Goal: Task Accomplishment & Management: Use online tool/utility

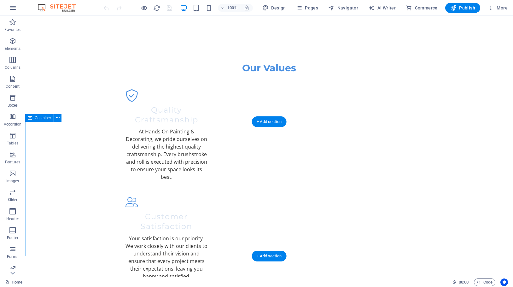
scroll to position [780, 0]
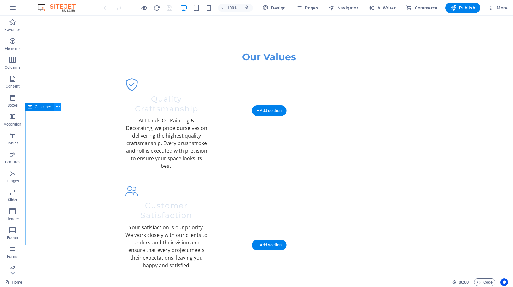
click at [56, 107] on icon at bounding box center [57, 107] width 3 height 7
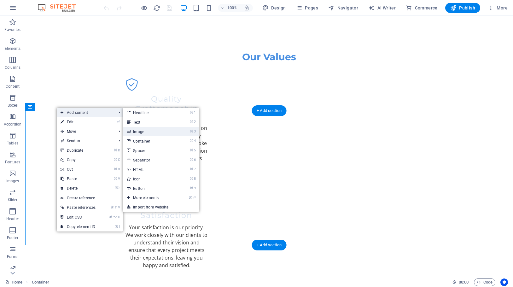
click at [155, 133] on link "⌘ 3 Image" at bounding box center [149, 131] width 52 height 9
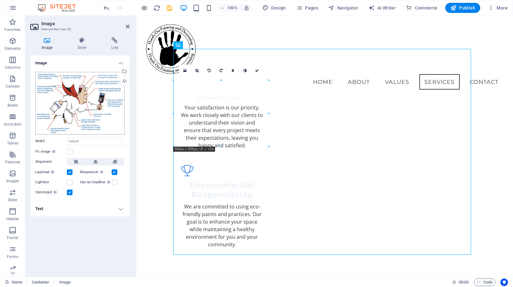
scroll to position [836, 0]
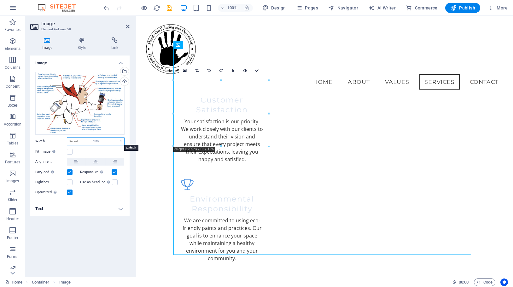
select select "DISABLED_OPTION_VALUE"
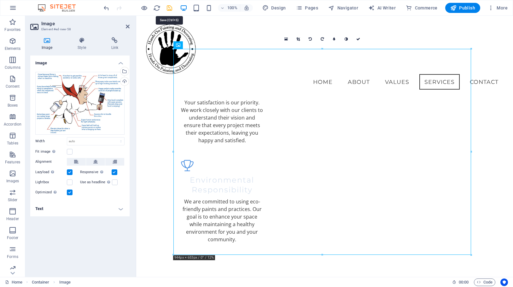
click at [169, 8] on icon "save" at bounding box center [169, 7] width 7 height 7
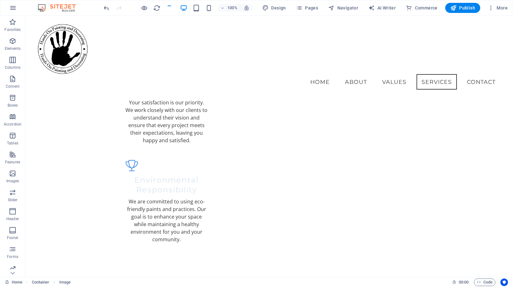
checkbox input "false"
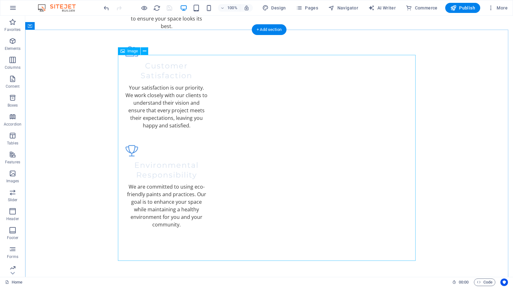
scroll to position [910, 0]
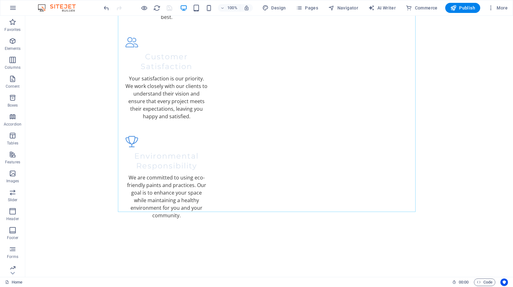
drag, startPoint x: 150, startPoint y: 225, endPoint x: 137, endPoint y: 141, distance: 85.0
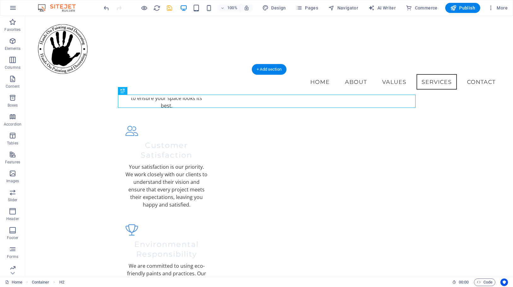
scroll to position [791, 0]
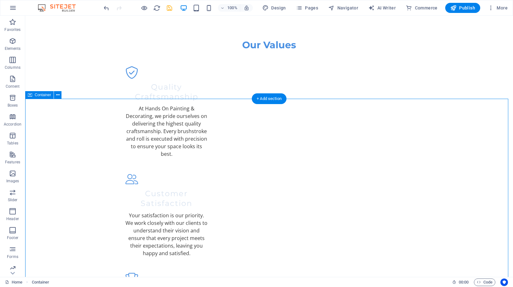
scroll to position [792, 0]
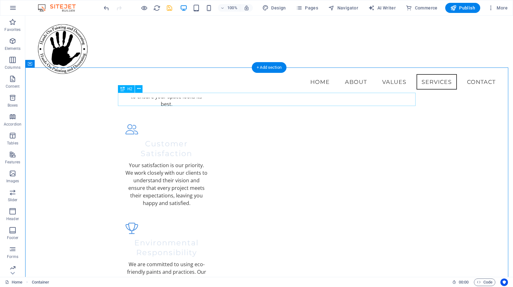
click at [140, 90] on icon at bounding box center [138, 89] width 3 height 7
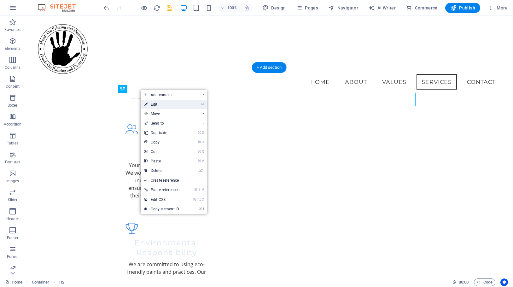
drag, startPoint x: 167, startPoint y: 104, endPoint x: 30, endPoint y: 88, distance: 137.3
click at [167, 104] on link "⏎ Edit" at bounding box center [162, 104] width 43 height 9
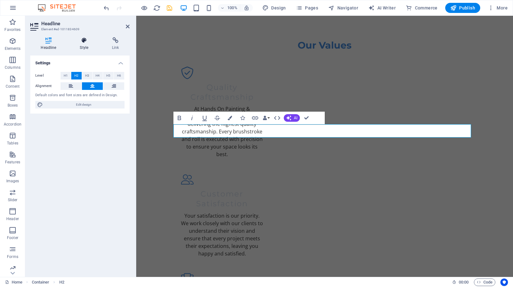
click at [83, 42] on icon at bounding box center [84, 40] width 30 height 6
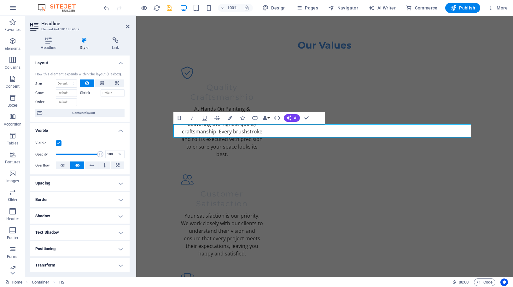
click at [119, 185] on h4 "Spacing" at bounding box center [79, 183] width 99 height 15
click at [104, 207] on span "Custom" at bounding box center [112, 207] width 22 height 8
click at [82, 228] on input "number" at bounding box center [83, 229] width 19 height 8
type input "50"
type input "0"
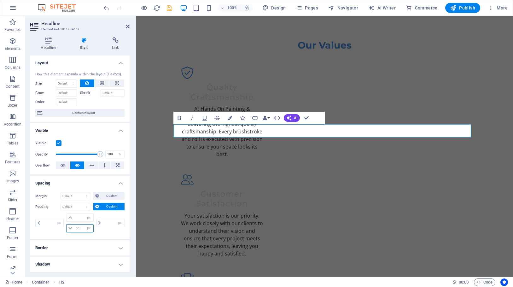
type input "0"
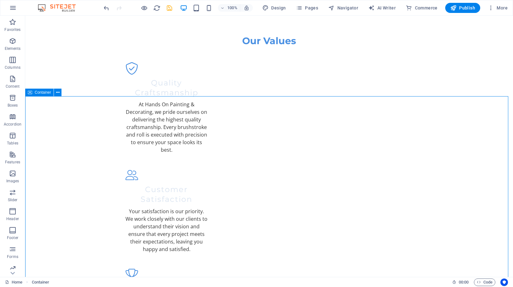
scroll to position [802, 0]
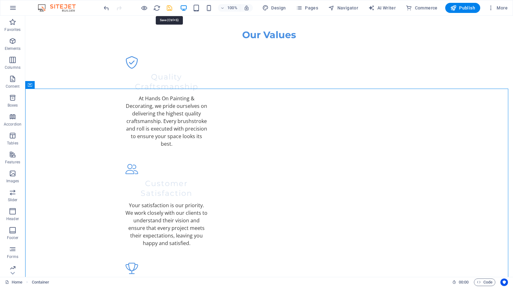
click at [170, 5] on icon "save" at bounding box center [169, 7] width 7 height 7
checkbox input "false"
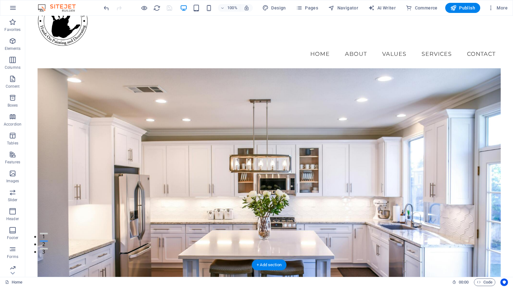
scroll to position [29, 0]
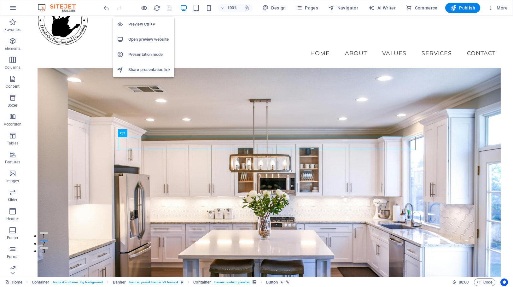
click at [144, 37] on h6 "Open preview website" at bounding box center [149, 40] width 42 height 8
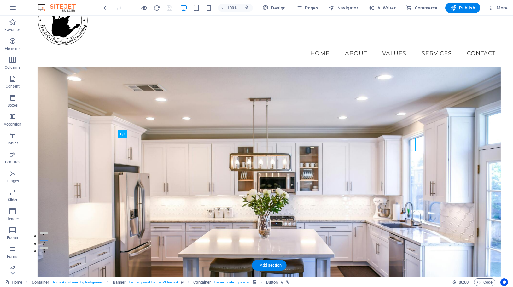
scroll to position [0, 0]
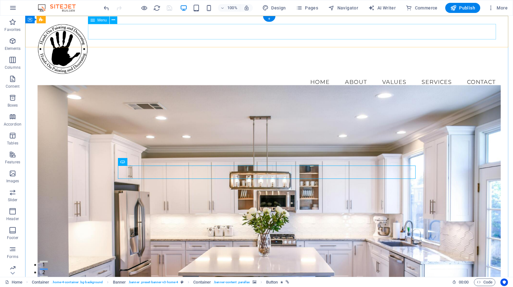
click at [473, 74] on nav "Home About Values Services Contact" at bounding box center [270, 82] width 464 height 16
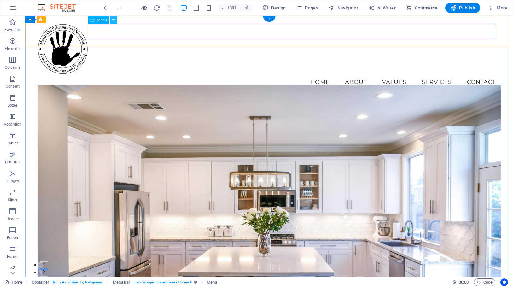
click at [113, 21] on icon at bounding box center [113, 20] width 3 height 7
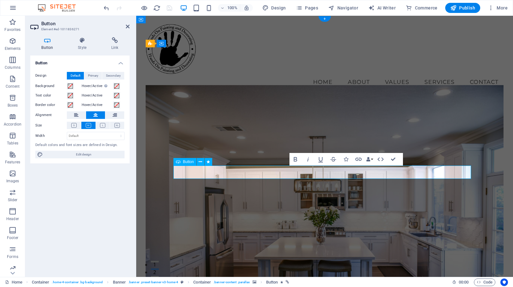
click at [118, 40] on icon at bounding box center [115, 40] width 30 height 6
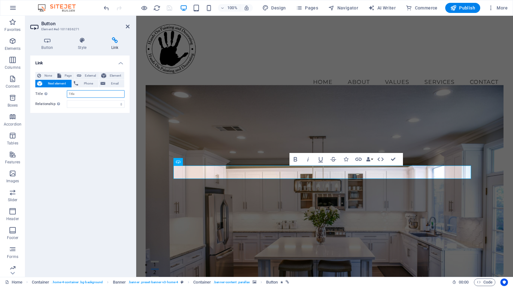
click at [80, 94] on input "Title Additional link description, should not be the same as the link text. The…" at bounding box center [96, 94] width 58 height 8
click at [52, 84] on span "Next element" at bounding box center [57, 84] width 26 height 8
click at [63, 73] on span "Page" at bounding box center [68, 76] width 10 height 8
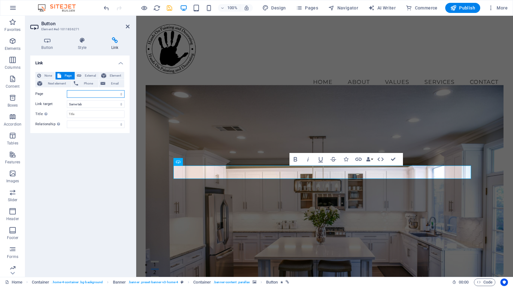
select select "0"
click at [119, 75] on span "Element" at bounding box center [115, 76] width 14 height 8
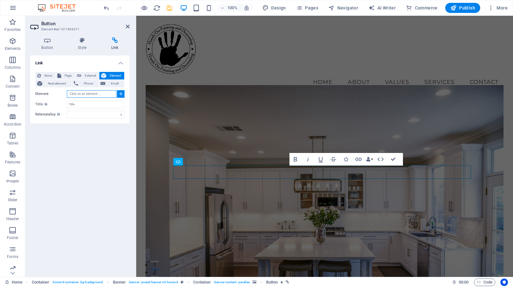
click at [87, 95] on input "Element" at bounding box center [92, 94] width 50 height 8
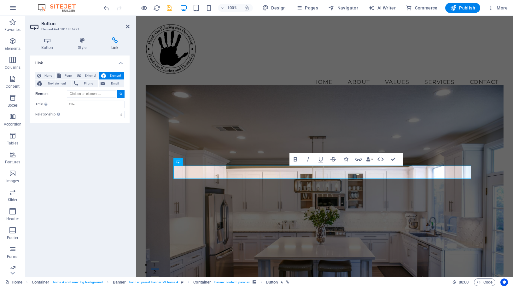
click at [120, 94] on icon at bounding box center [121, 93] width 3 height 3
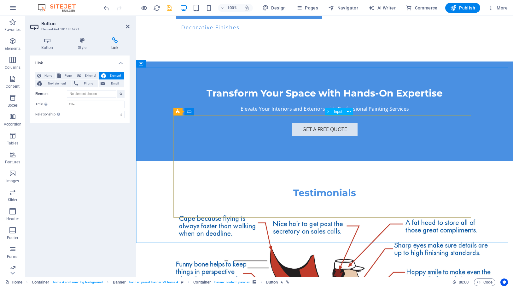
scroll to position [1398, 0]
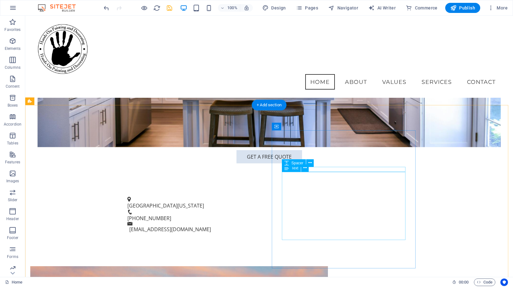
scroll to position [0, 0]
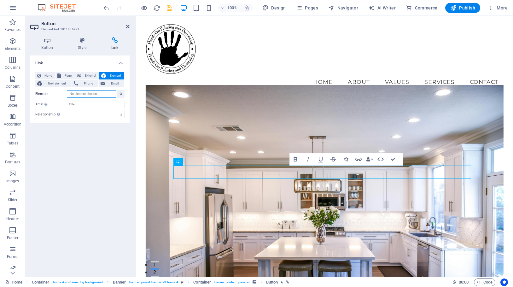
click at [90, 94] on input "Element" at bounding box center [92, 94] width 50 height 8
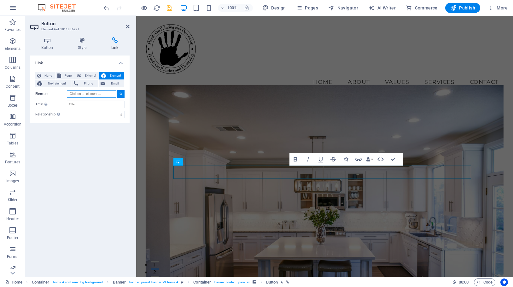
click at [82, 95] on input "Element" at bounding box center [92, 94] width 50 height 8
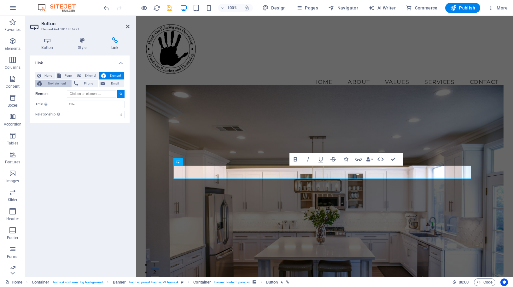
click at [54, 86] on span "Next element" at bounding box center [57, 84] width 26 height 8
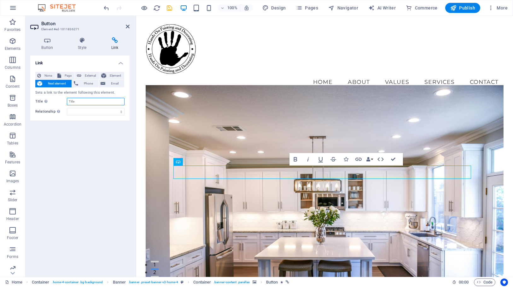
click at [87, 101] on input "Title Additional link description, should not be the same as the link text. The…" at bounding box center [96, 102] width 58 height 8
click at [87, 84] on span "Phone" at bounding box center [88, 84] width 17 height 8
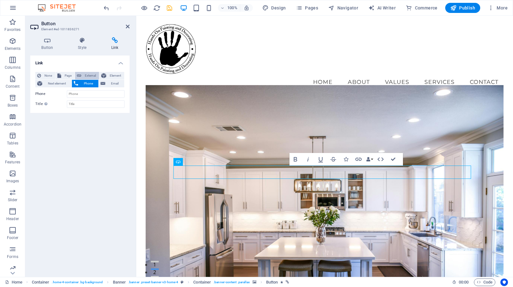
click at [82, 74] on button "External" at bounding box center [87, 76] width 24 height 8
select select "blank"
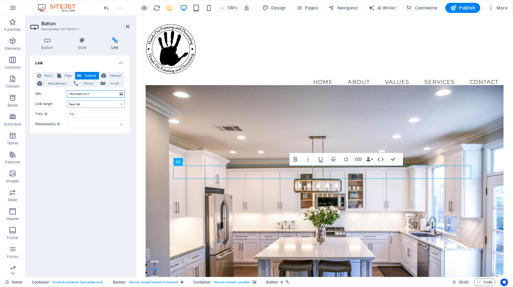
type input "/#contact-us-1"
select select
click at [84, 115] on input "Title Additional link description, should not be the same as the link text. The…" at bounding box center [96, 114] width 58 height 8
type input "Get A Free Quote"
click at [170, 10] on icon "save" at bounding box center [169, 7] width 7 height 7
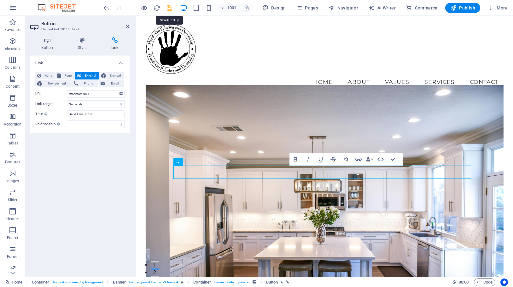
checkbox input "false"
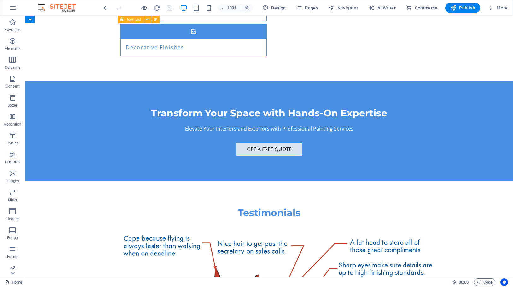
scroll to position [1432, 0]
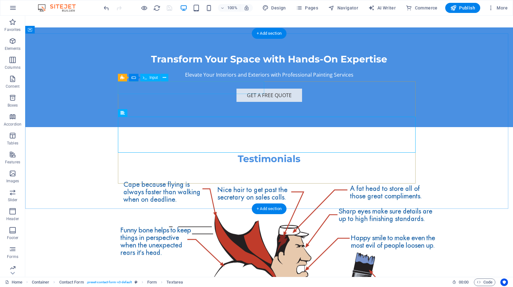
click at [154, 78] on span "Input" at bounding box center [154, 78] width 9 height 4
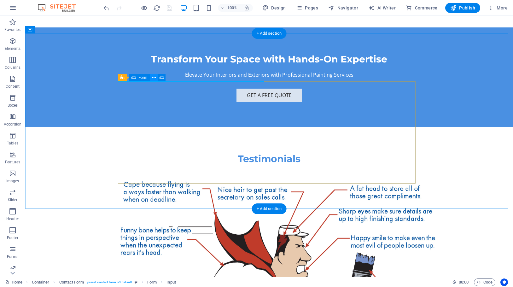
click at [153, 78] on icon at bounding box center [153, 77] width 3 height 7
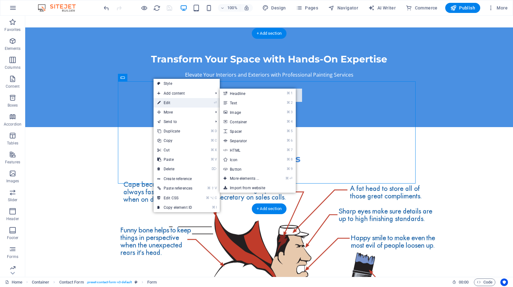
click at [181, 105] on link "⏎ Edit" at bounding box center [175, 102] width 43 height 9
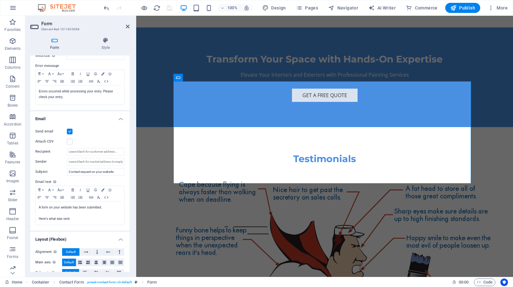
scroll to position [101, 0]
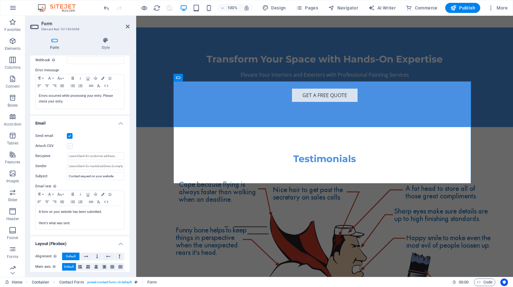
click at [70, 144] on label at bounding box center [70, 146] width 6 height 6
click at [0, 0] on input "Attach CSV" at bounding box center [0, 0] width 0 height 0
type input "[EMAIL_ADDRESS][DOMAIN_NAME]"
drag, startPoint x: 111, startPoint y: 167, endPoint x: 53, endPoint y: 168, distance: 58.1
click at [53, 168] on div "Sender [EMAIL_ADDRESS][DOMAIN_NAME]" at bounding box center [79, 167] width 89 height 8
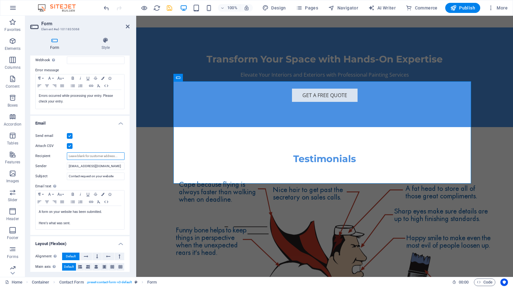
click at [79, 155] on input "Recipient" at bounding box center [96, 156] width 58 height 8
paste input "[EMAIL_ADDRESS][DOMAIN_NAME]"
type input "[EMAIL_ADDRESS][DOMAIN_NAME]"
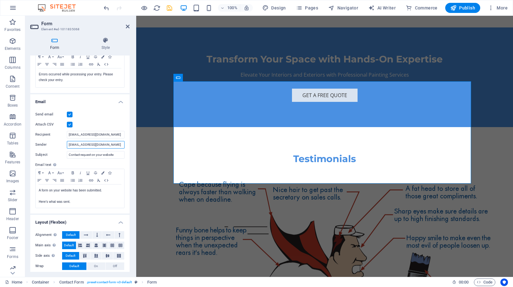
scroll to position [136, 0]
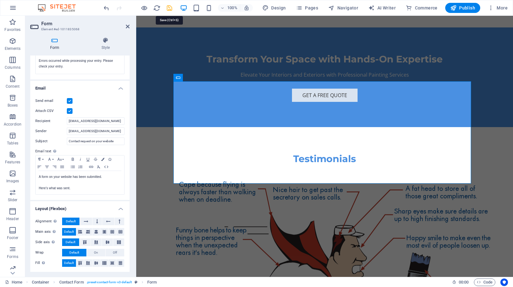
click at [169, 6] on icon "save" at bounding box center [169, 7] width 7 height 7
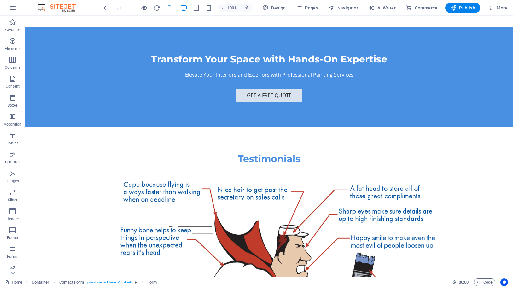
checkbox input "false"
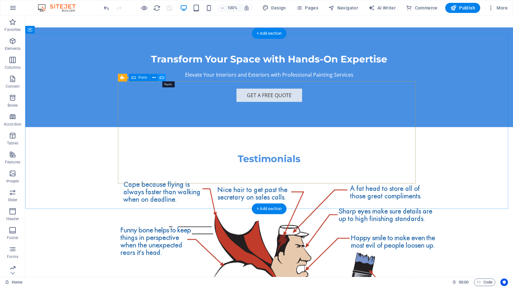
click at [160, 77] on icon at bounding box center [162, 77] width 4 height 7
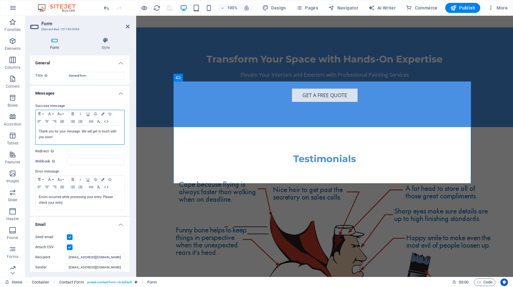
click at [73, 132] on p "Thank you for your message. We will get in touch with you soon!" at bounding box center [80, 134] width 82 height 11
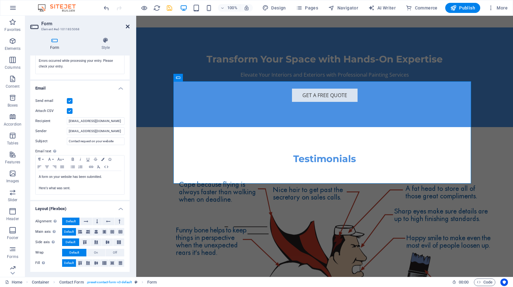
click at [127, 26] on icon at bounding box center [128, 26] width 4 height 5
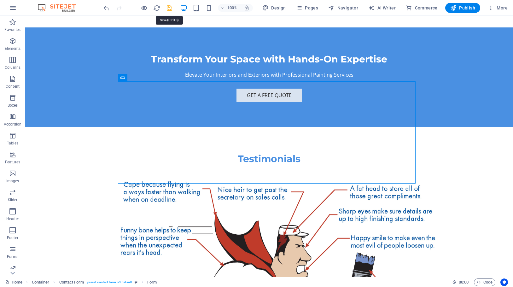
click at [172, 8] on icon "save" at bounding box center [169, 7] width 7 height 7
checkbox input "false"
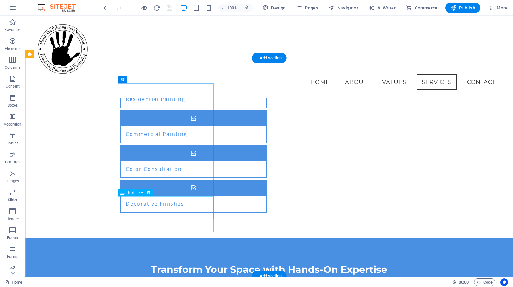
scroll to position [1157, 0]
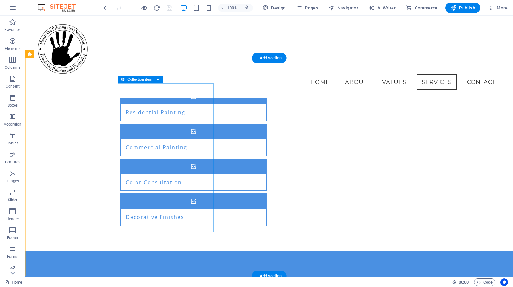
click at [133, 79] on span "Collection item" at bounding box center [139, 80] width 25 height 4
click at [160, 79] on icon at bounding box center [158, 79] width 3 height 7
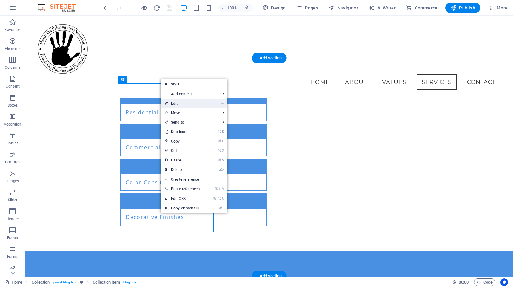
click at [184, 104] on link "⏎ Edit" at bounding box center [182, 103] width 43 height 9
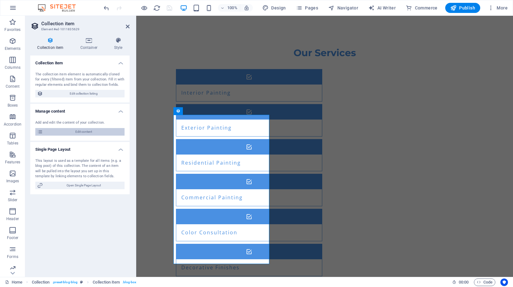
click at [100, 131] on span "Edit content" at bounding box center [84, 132] width 78 height 8
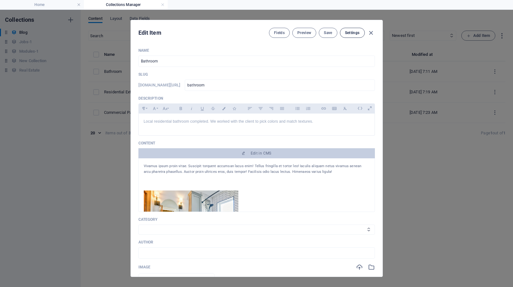
click at [359, 32] on span "Settings" at bounding box center [352, 32] width 15 height 5
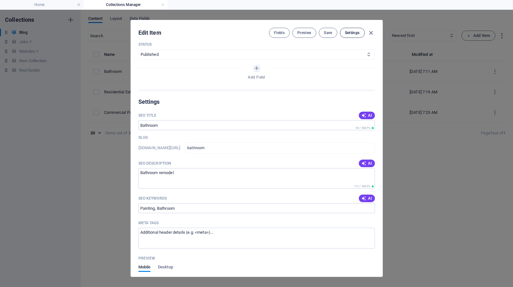
scroll to position [397, 0]
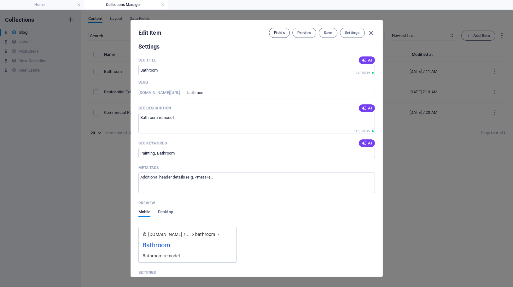
click at [277, 34] on span "Fields" at bounding box center [279, 32] width 11 height 5
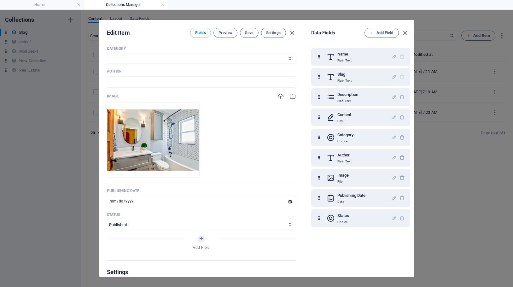
scroll to position [0, 0]
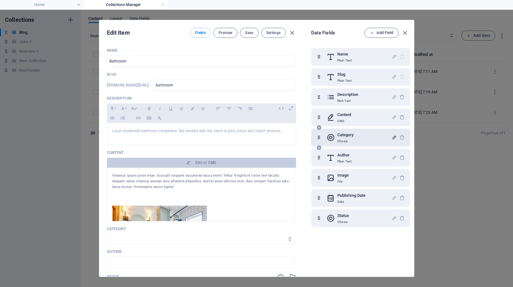
click at [393, 137] on icon "button" at bounding box center [394, 137] width 5 height 5
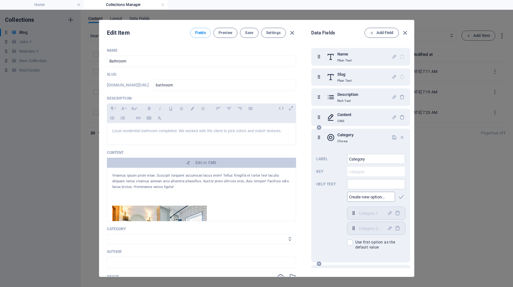
click at [371, 197] on input "text" at bounding box center [371, 197] width 48 height 10
click at [402, 137] on icon "button" at bounding box center [402, 137] width 5 height 5
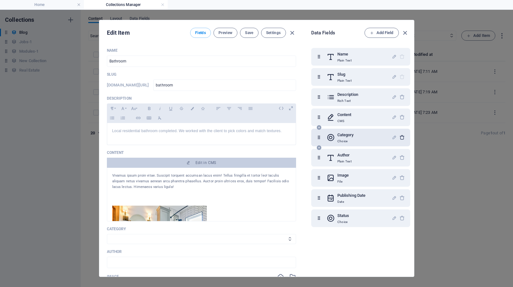
click at [402, 137] on icon "button" at bounding box center [402, 137] width 5 height 5
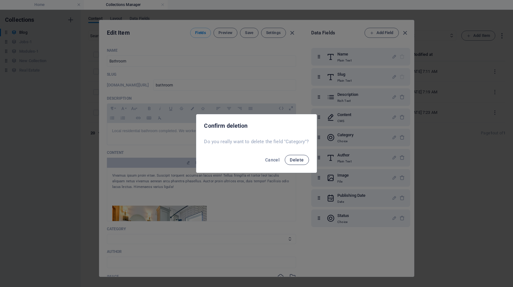
click at [300, 160] on span "Delete" at bounding box center [297, 159] width 14 height 5
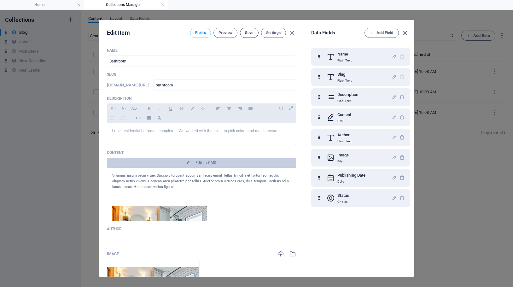
click at [247, 30] on span "Save" at bounding box center [249, 32] width 8 height 5
click at [406, 32] on icon "button" at bounding box center [405, 32] width 7 height 7
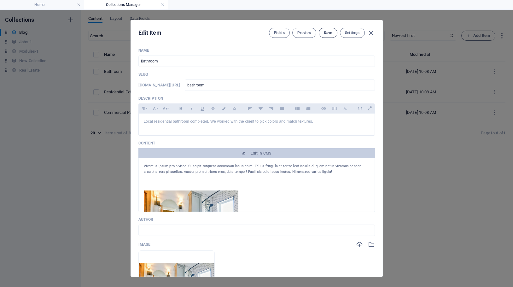
click at [326, 32] on span "Save" at bounding box center [328, 32] width 8 height 5
click at [372, 33] on icon "button" at bounding box center [371, 32] width 7 height 7
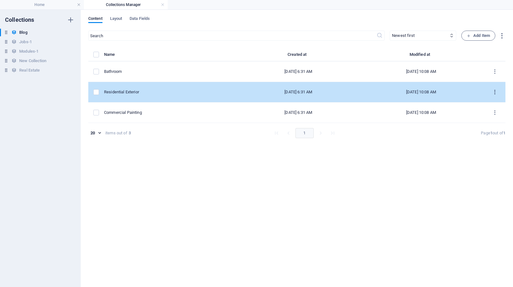
click at [499, 90] on button "items list" at bounding box center [495, 92] width 11 height 10
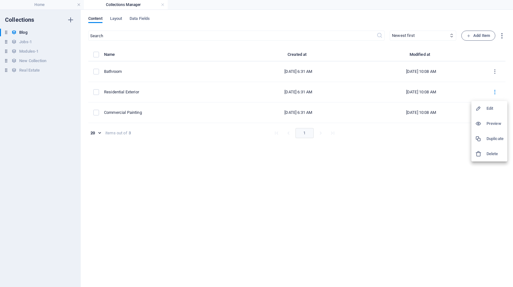
click at [495, 106] on h6 "Edit" at bounding box center [495, 109] width 17 height 8
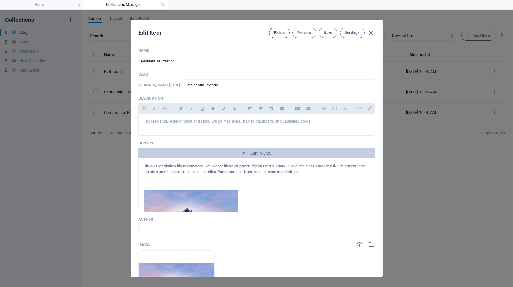
click at [282, 31] on span "Fields" at bounding box center [279, 32] width 11 height 5
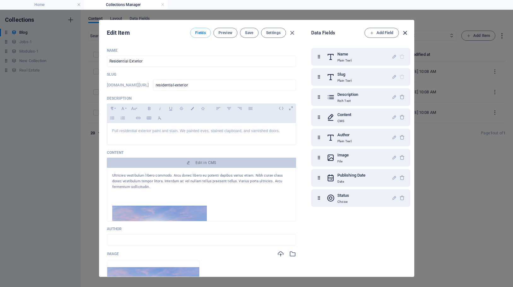
click at [405, 33] on icon "button" at bounding box center [405, 32] width 7 height 7
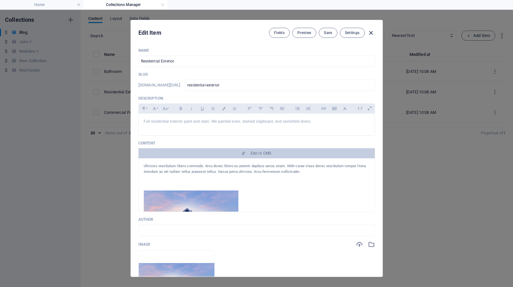
click at [371, 34] on icon "button" at bounding box center [371, 32] width 7 height 7
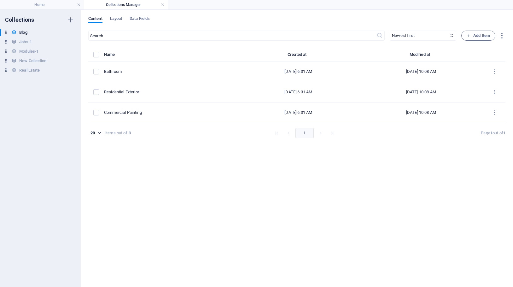
type input "[DATE]"
type input "residential-exterior"
click at [53, 6] on h4 "Home" at bounding box center [42, 4] width 84 height 7
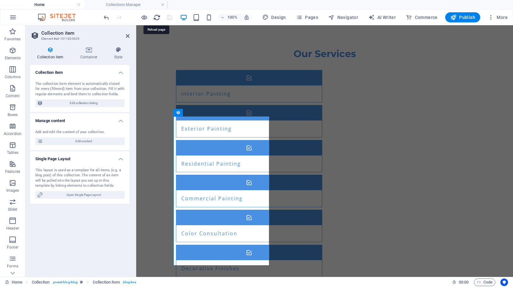
click at [153, 15] on icon "reload" at bounding box center [156, 17] width 7 height 7
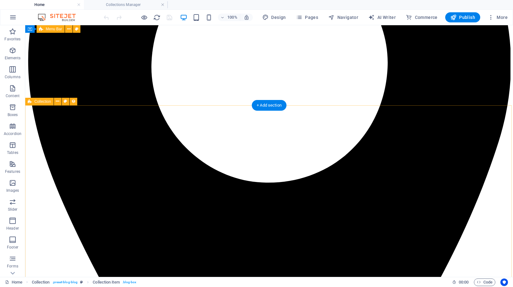
scroll to position [1272, 0]
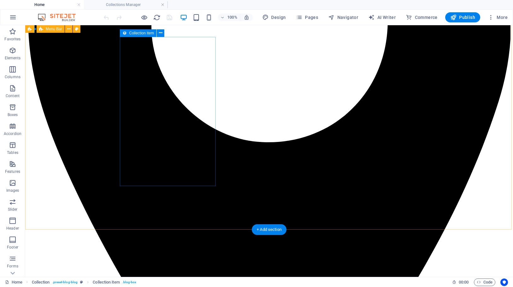
click at [125, 33] on icon at bounding box center [124, 33] width 4 height 8
click at [162, 33] on icon at bounding box center [160, 33] width 3 height 7
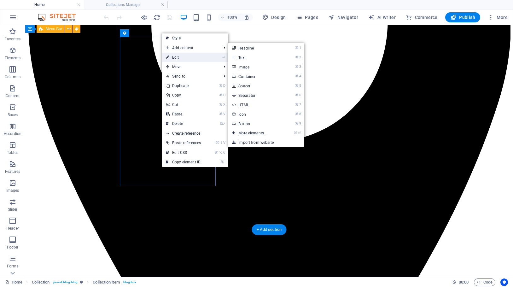
click at [183, 55] on link "⏎ Edit" at bounding box center [183, 57] width 43 height 9
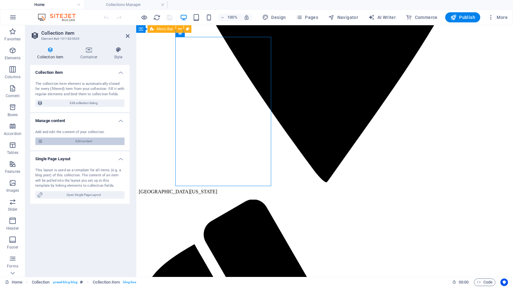
click at [70, 139] on span "Edit content" at bounding box center [84, 142] width 78 height 8
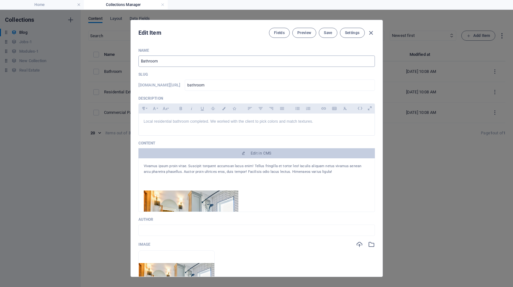
click at [140, 62] on input "Bathroom" at bounding box center [257, 61] width 237 height 11
type input "RBathroom"
type input "rbathroom"
type input "REBathroom"
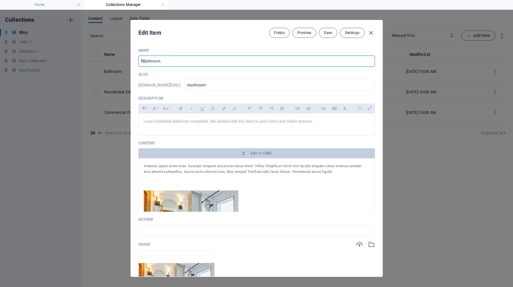
type input "rebathroom"
type input "REdBathroom"
type input "redbathroom"
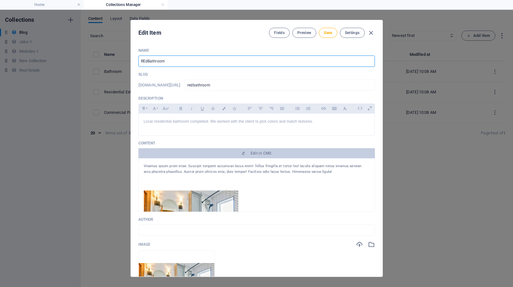
type input "REBathroom"
type input "rebathroom"
type input "RBathroom"
type input "rbathroom"
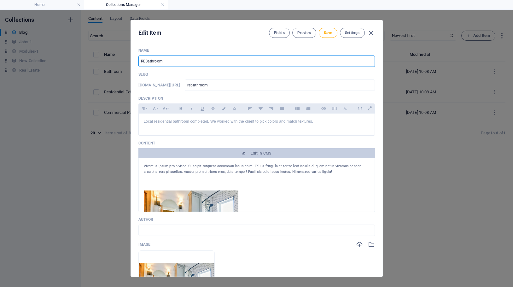
type input "rbathroom"
type input "ReBathroom"
type input "rebathroom"
type input "ResBathroom"
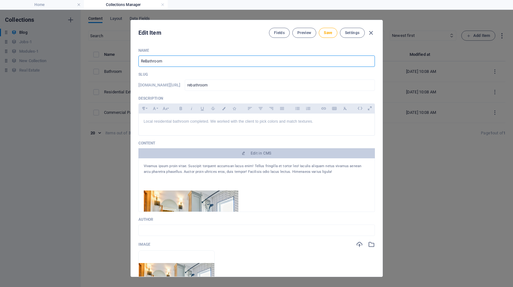
type input "resbathroom"
type input "ResiBathroom"
type input "resibathroom"
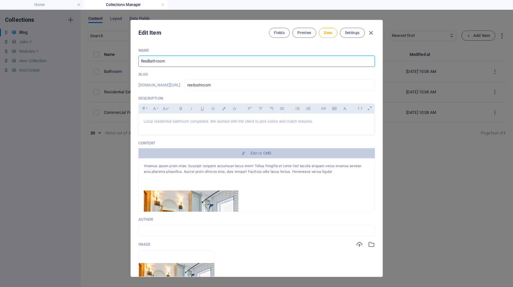
type input "ResidBathroom"
type input "residbathroom"
type input "ResideBathroom"
type input "residebathroom"
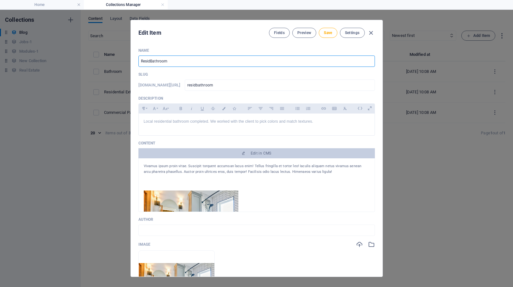
type input "residebathroom"
type input "ResidenBathroom"
type input "residenbathroom"
type input "ResidentBathroom"
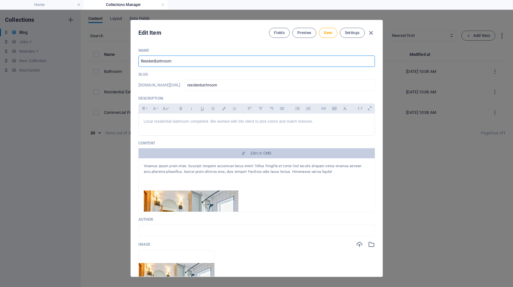
type input "residentbathroom"
type input "ResidentiBathroom"
type input "residentibathroom"
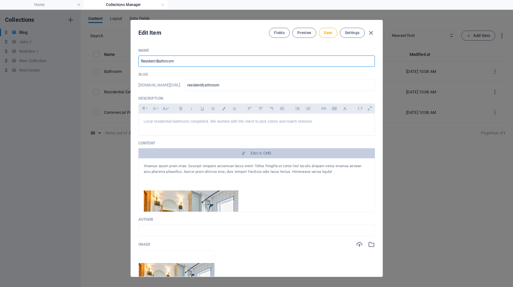
type input "ResidentiaBathroom"
type input "residentiabathroom"
type input "ResidentialBathroom"
type input "residentialbathroom"
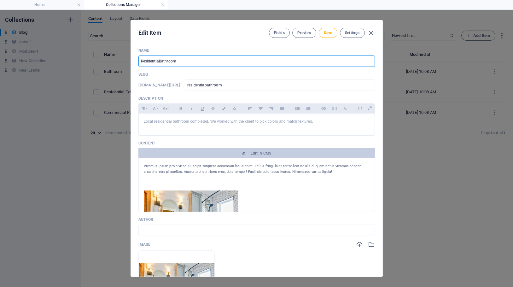
type input "residentialbathroom"
type input "Residential Bathroom"
type input "residential-bathroom"
type input "Residential Bathroom"
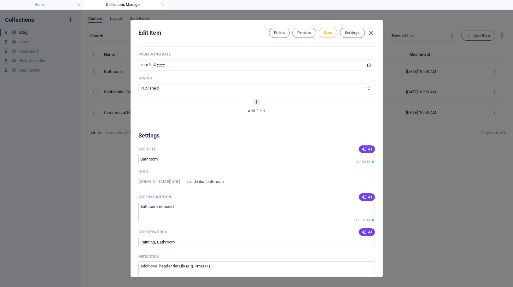
scroll to position [307, 0]
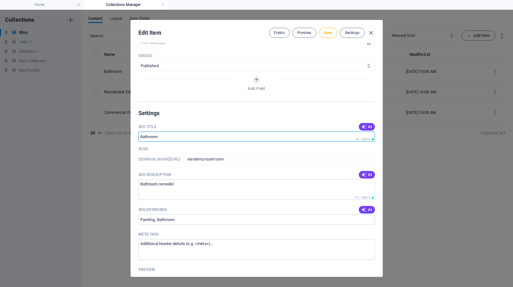
click at [139, 135] on input "Bathroom" at bounding box center [257, 137] width 237 height 10
click at [146, 133] on input "Residential Bathroom" at bounding box center [257, 137] width 237 height 10
click at [143, 137] on input "Residential Bathroom" at bounding box center [257, 137] width 237 height 10
type input "Residential Bathroom"
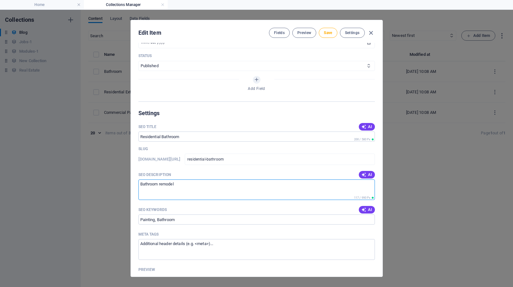
click at [140, 183] on textarea "Bathroom remodel" at bounding box center [257, 190] width 237 height 21
paste textarea "Residential"
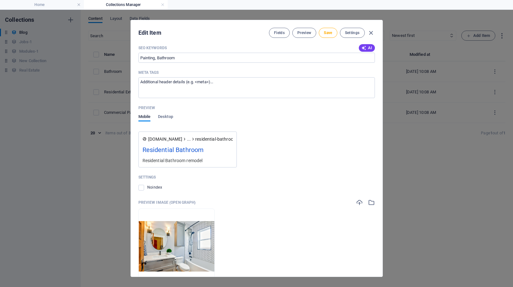
scroll to position [483, 0]
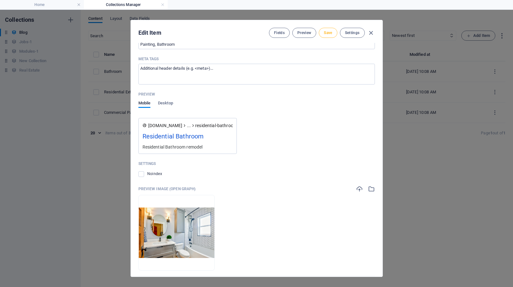
type textarea "Residential Bathroom remodel"
click at [324, 36] on button "Save" at bounding box center [328, 33] width 18 height 10
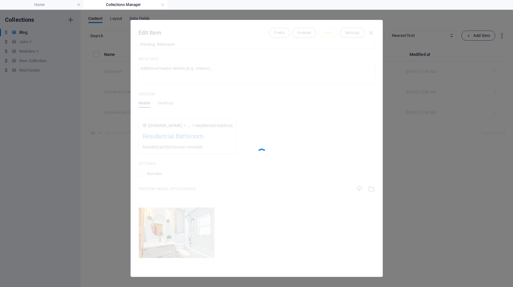
type input "residential-bathroom"
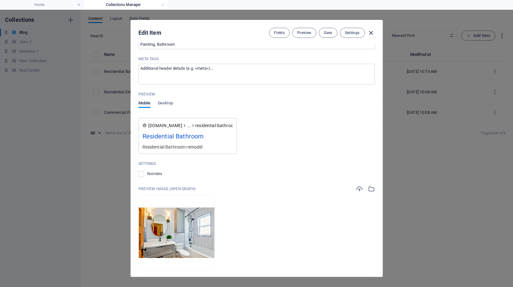
click at [375, 33] on span "button" at bounding box center [372, 32] width 8 height 7
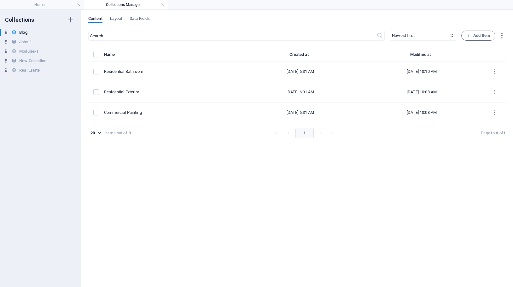
type input "[DATE]"
type input "residential-bathroom"
click at [112, 7] on h4 "Collections Manager" at bounding box center [126, 4] width 84 height 7
click at [31, 7] on h4 "Home" at bounding box center [42, 4] width 84 height 7
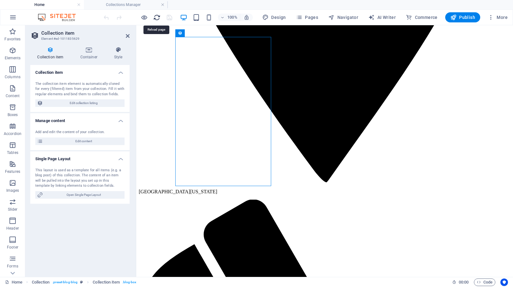
click at [158, 18] on icon "reload" at bounding box center [156, 17] width 7 height 7
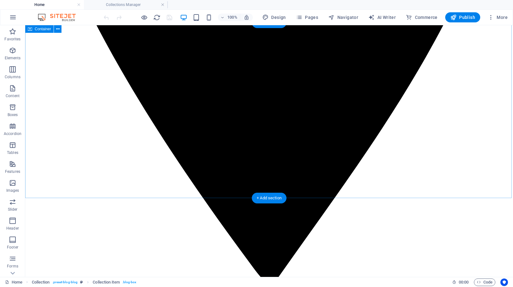
scroll to position [1501, 0]
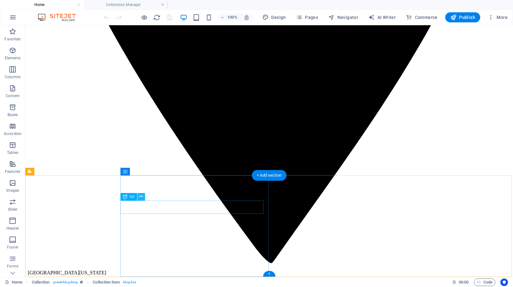
click at [143, 196] on icon at bounding box center [140, 196] width 3 height 7
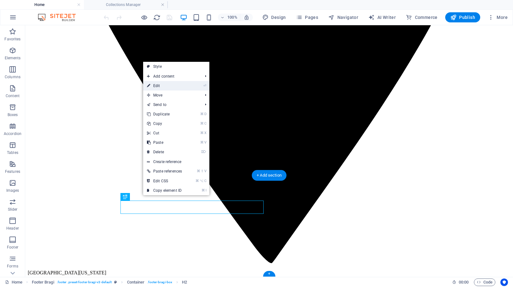
click at [169, 87] on link "⏎ Edit" at bounding box center [164, 85] width 43 height 9
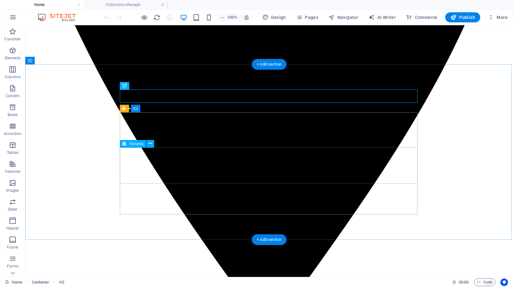
scroll to position [1501, 0]
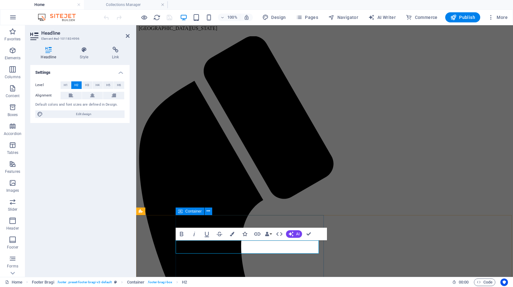
scroll to position [1471, 0]
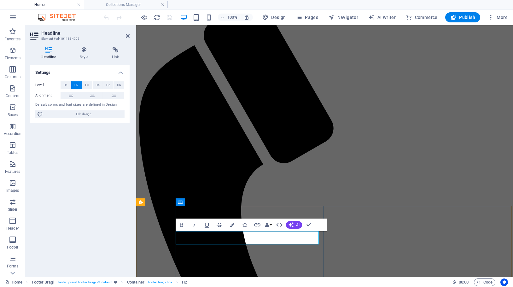
drag, startPoint x: 187, startPoint y: 236, endPoint x: 267, endPoint y: 235, distance: 79.5
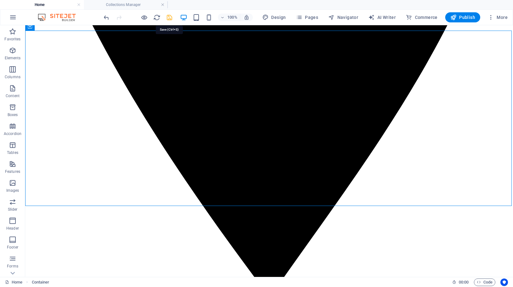
click at [168, 16] on icon "save" at bounding box center [169, 17] width 7 height 7
checkbox input "false"
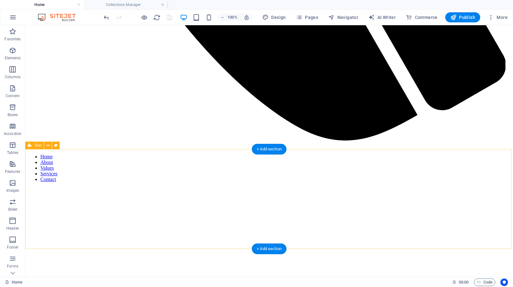
scroll to position [585, 0]
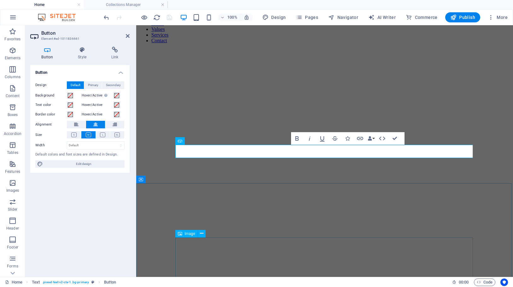
scroll to position [744, 0]
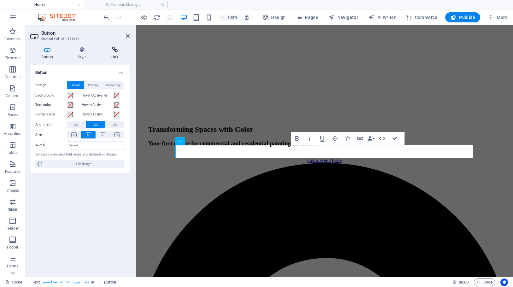
click at [111, 49] on icon at bounding box center [115, 50] width 30 height 6
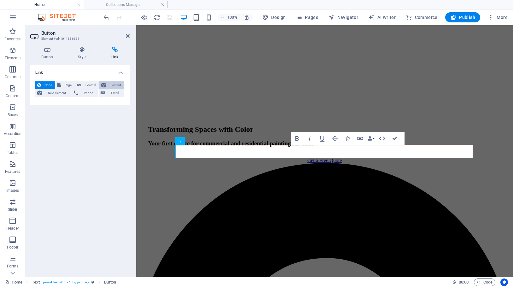
click at [106, 84] on icon at bounding box center [103, 85] width 5 height 8
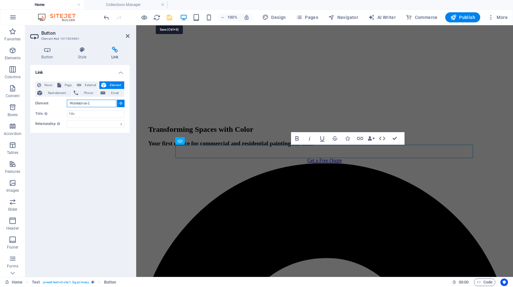
type input "/#contact-us-1"
click at [171, 17] on icon "save" at bounding box center [169, 17] width 7 height 7
checkbox input "false"
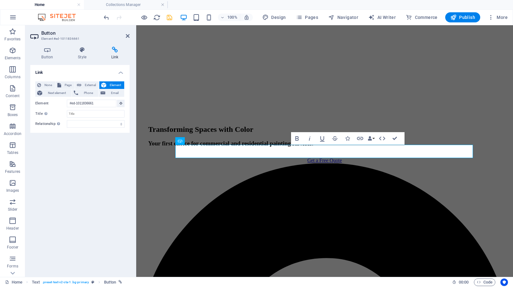
click at [117, 51] on icon at bounding box center [115, 50] width 30 height 6
click at [101, 104] on input "#ed-1011836661" at bounding box center [92, 104] width 50 height 8
click at [88, 85] on span "External" at bounding box center [90, 85] width 14 height 8
select select "blank"
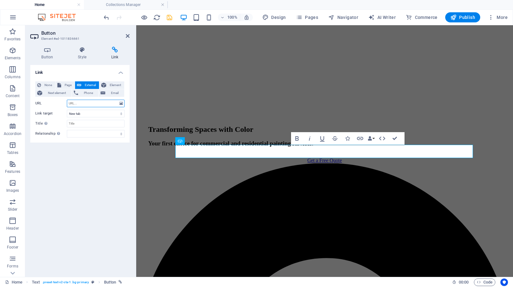
click at [89, 103] on input "URL" at bounding box center [96, 104] width 58 height 8
type input "#"
type input "/#contact-us-1"
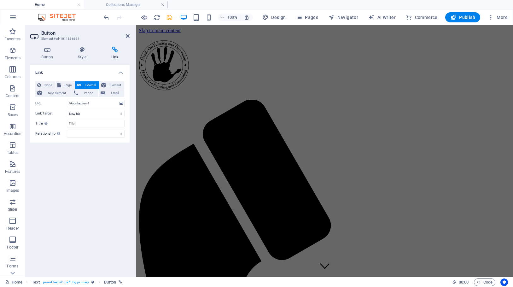
scroll to position [60, 0]
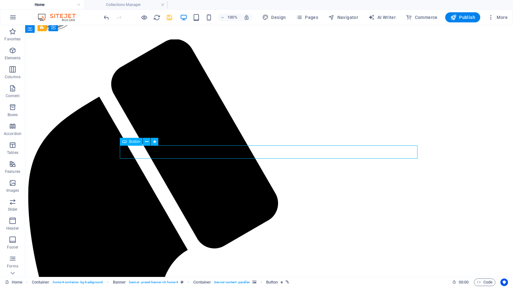
select select
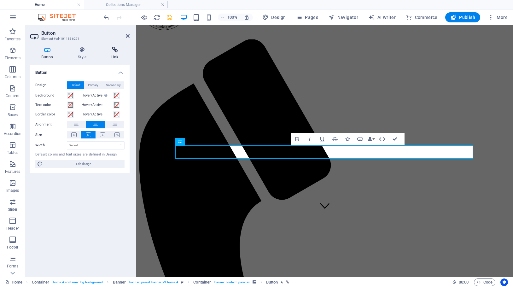
click at [121, 52] on icon at bounding box center [115, 50] width 30 height 6
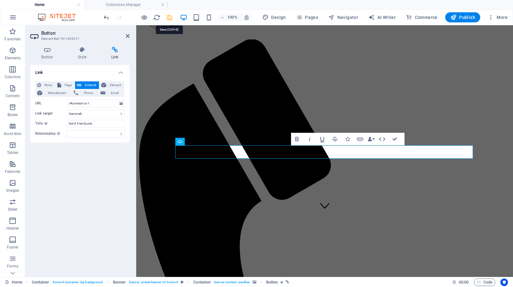
click at [170, 19] on icon "save" at bounding box center [169, 17] width 7 height 7
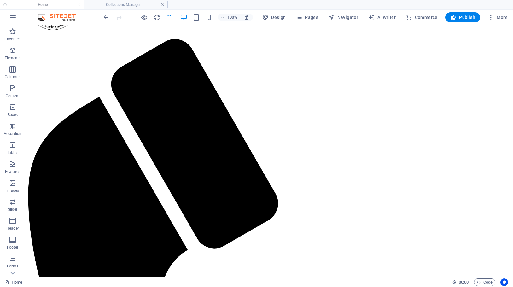
checkbox input "false"
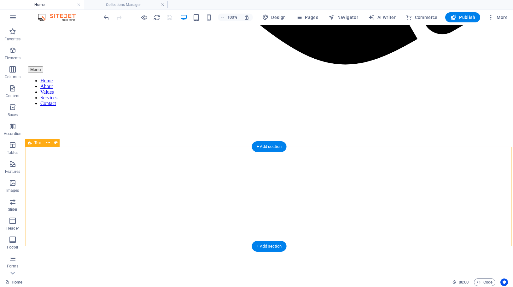
scroll to position [714, 0]
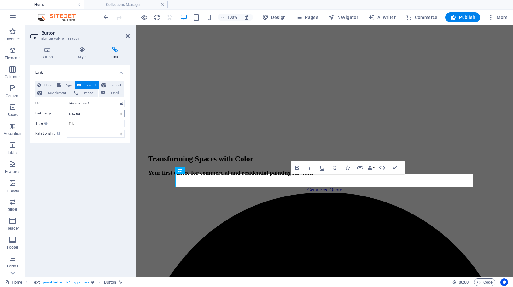
select select
click at [112, 85] on span "Element" at bounding box center [115, 85] width 14 height 8
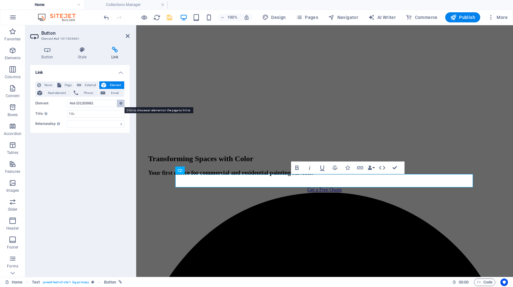
click at [121, 102] on icon at bounding box center [121, 103] width 3 height 3
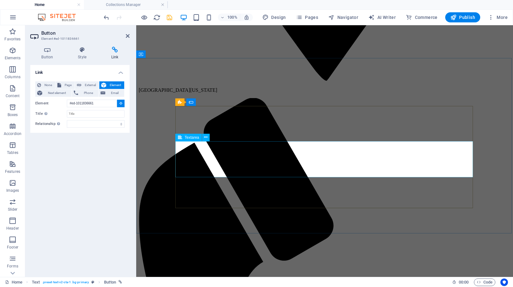
scroll to position [1353, 0]
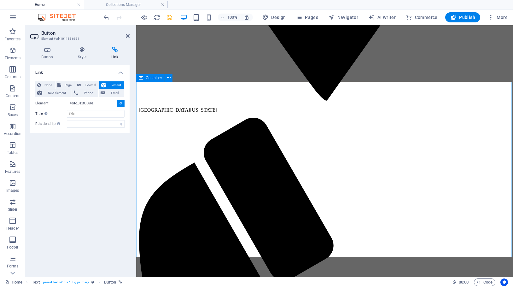
type input "#ed-1011835056"
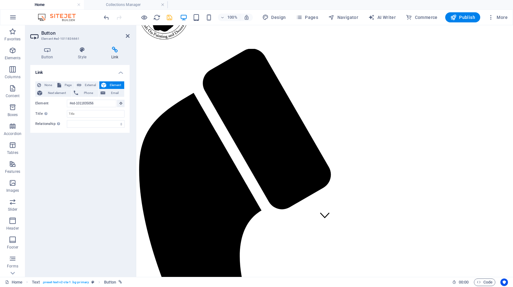
scroll to position [0, 0]
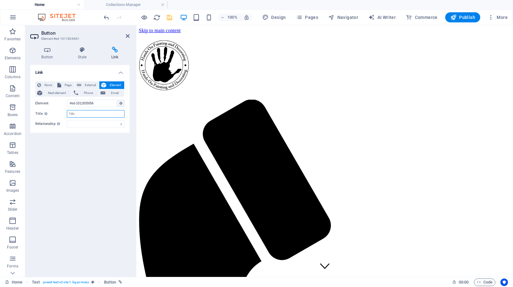
click at [90, 112] on input "Title Additional link description, should not be the same as the link text. The…" at bounding box center [96, 114] width 58 height 8
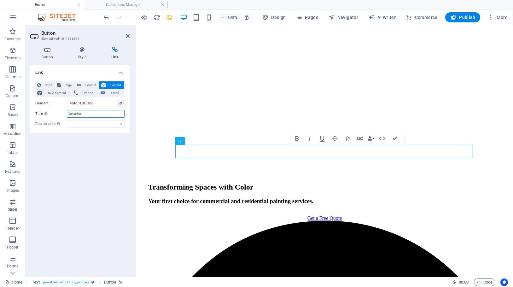
scroll to position [744, 0]
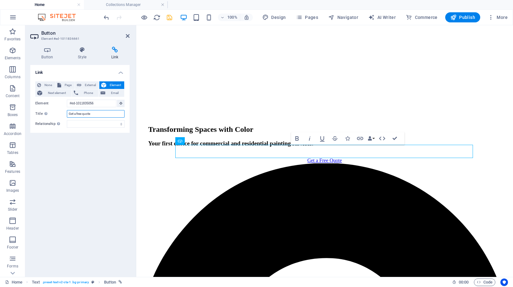
type input "Get a free quote"
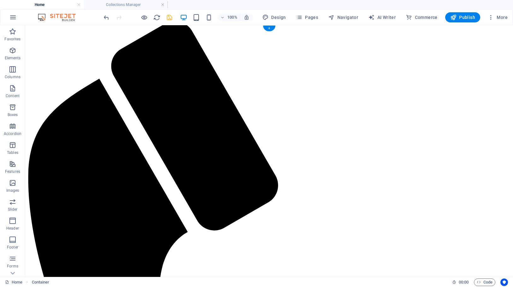
scroll to position [0, 0]
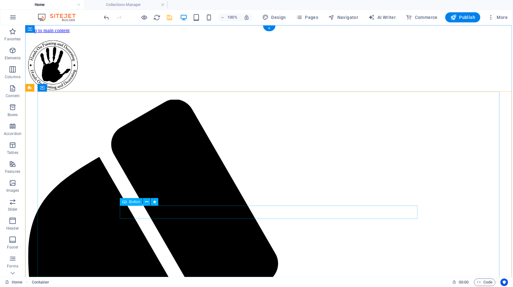
select select
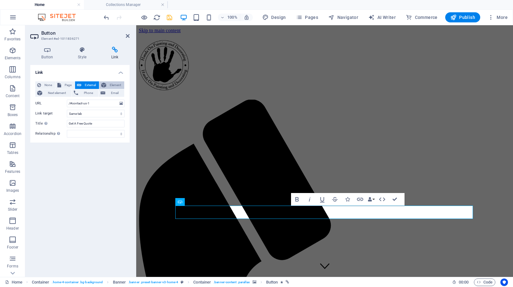
click at [115, 83] on span "Element" at bounding box center [115, 85] width 14 height 8
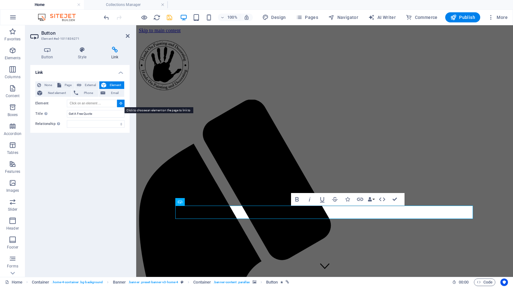
click at [121, 102] on icon at bounding box center [121, 103] width 3 height 3
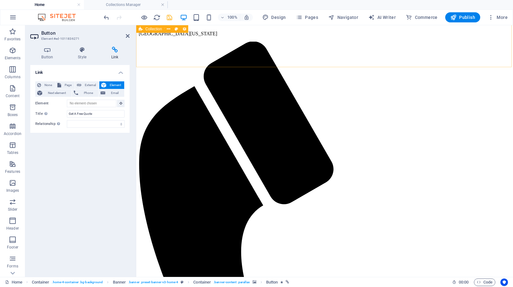
scroll to position [1434, 0]
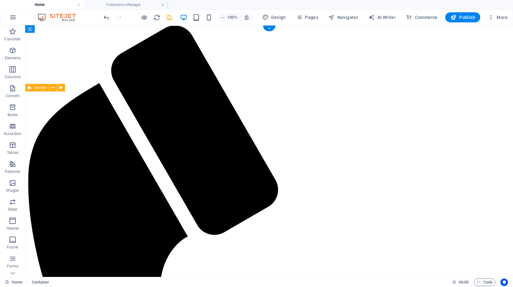
scroll to position [0, 0]
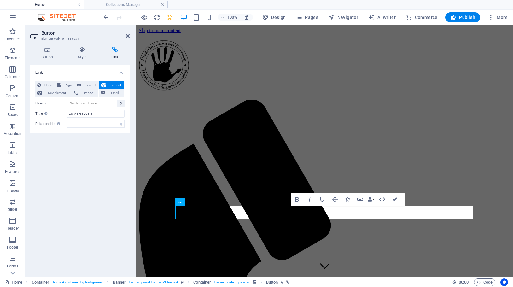
click at [115, 86] on span "Element" at bounding box center [115, 85] width 14 height 8
click at [120, 103] on icon at bounding box center [121, 103] width 3 height 3
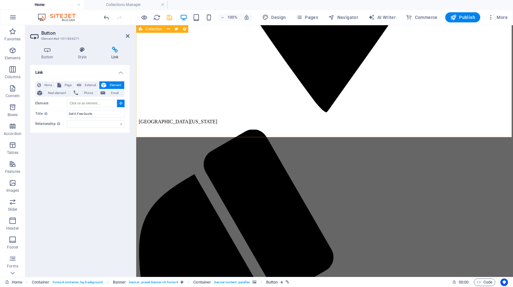
scroll to position [1382, 0]
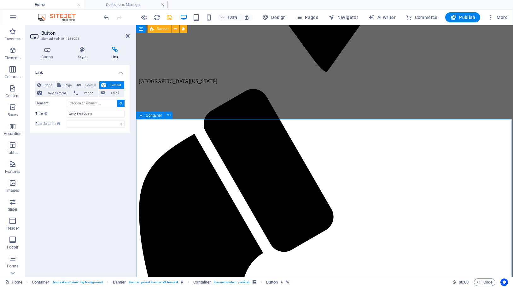
type input "#ed-1011835056"
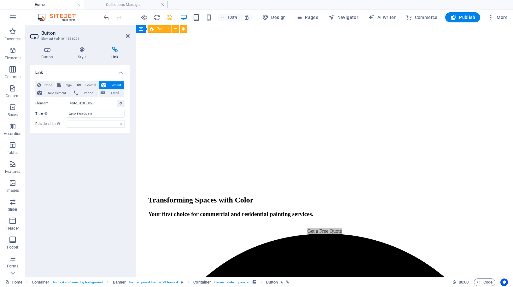
scroll to position [61, 0]
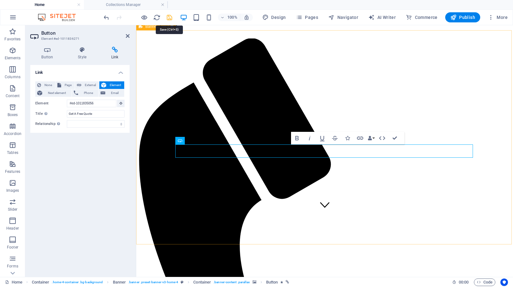
click at [167, 19] on icon "save" at bounding box center [169, 17] width 7 height 7
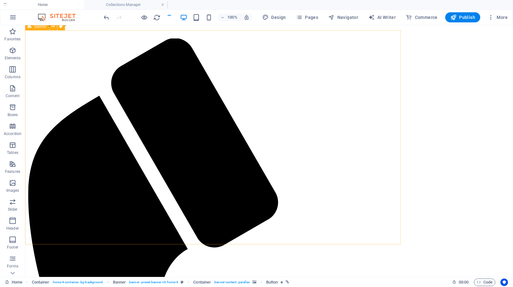
checkbox input "false"
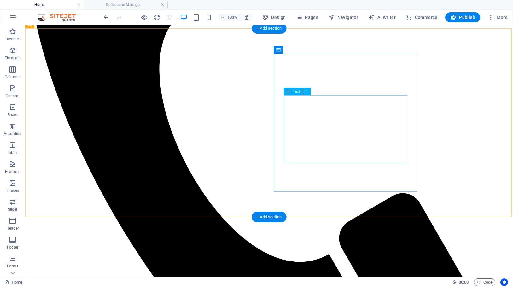
scroll to position [337, 0]
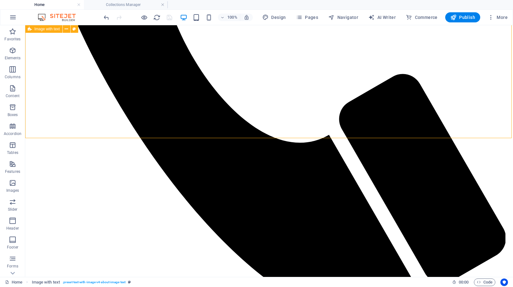
scroll to position [429, 0]
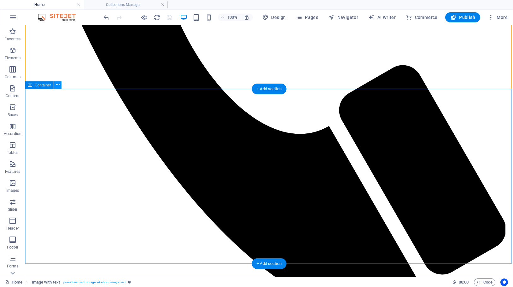
click at [57, 86] on icon at bounding box center [57, 85] width 3 height 7
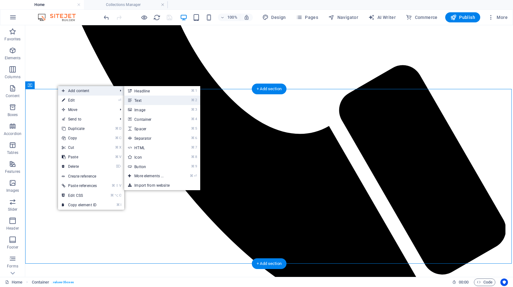
click at [150, 98] on link "⌘ 2 Text" at bounding box center [150, 100] width 52 height 9
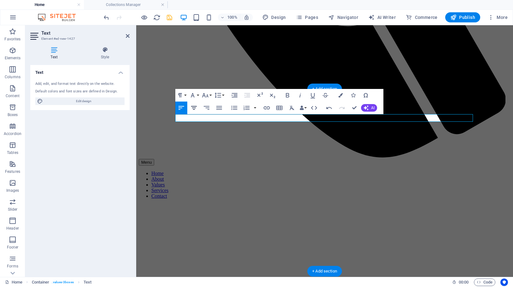
click at [192, 109] on icon "button" at bounding box center [194, 108] width 8 height 8
click at [207, 96] on icon "button" at bounding box center [205, 95] width 7 height 4
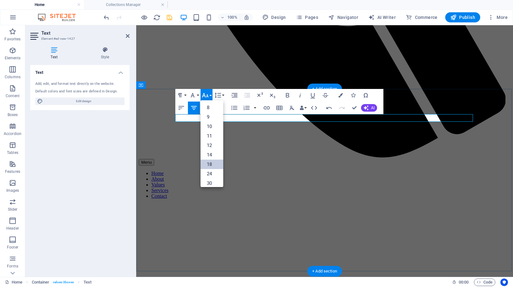
click at [211, 164] on link "18" at bounding box center [212, 164] width 23 height 9
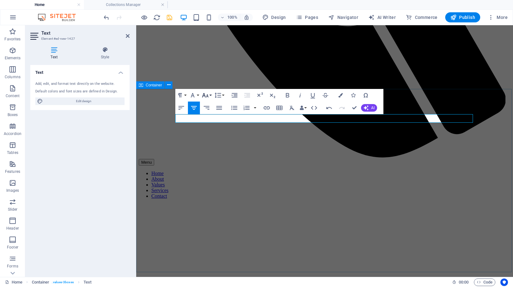
click at [210, 97] on button "Font Size" at bounding box center [207, 95] width 12 height 13
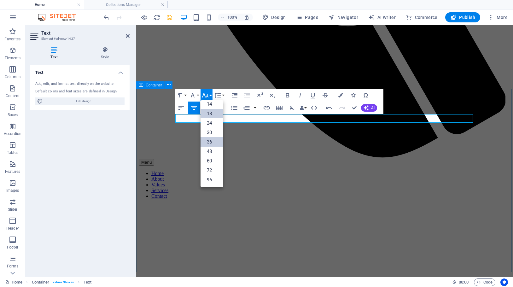
scroll to position [51, 0]
click at [214, 143] on link "36" at bounding box center [212, 141] width 23 height 9
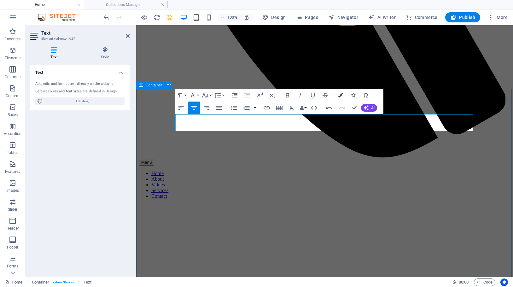
click at [343, 95] on button "Colors" at bounding box center [341, 95] width 12 height 13
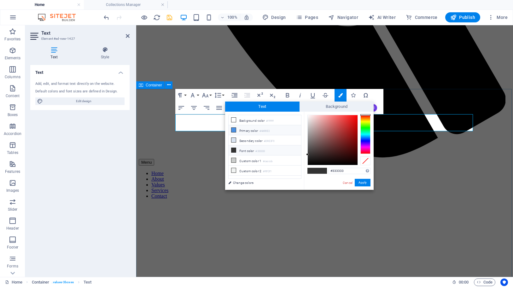
click at [254, 131] on li "Primary color #4A90E2" at bounding box center [265, 130] width 73 height 10
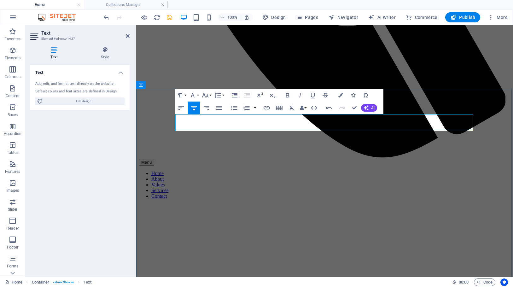
click at [185, 95] on button "Paragraph Format" at bounding box center [181, 95] width 12 height 13
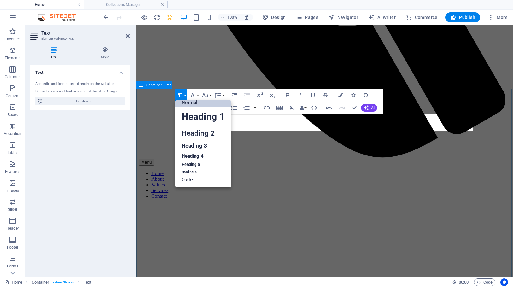
scroll to position [5, 0]
click at [219, 142] on link "Heading 3" at bounding box center [203, 146] width 56 height 11
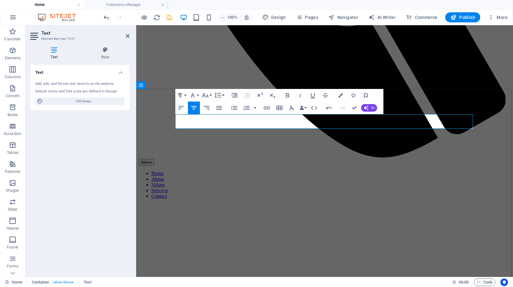
click at [183, 93] on icon "button" at bounding box center [180, 96] width 8 height 8
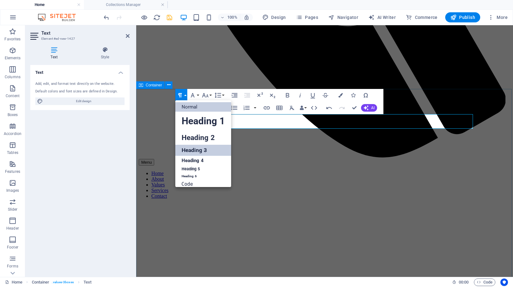
scroll to position [0, 0]
click at [205, 107] on link "Normal" at bounding box center [203, 107] width 56 height 9
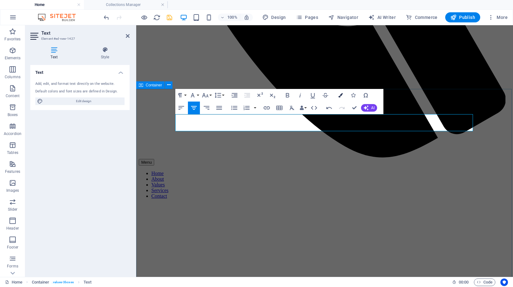
click at [339, 95] on icon "button" at bounding box center [341, 95] width 4 height 4
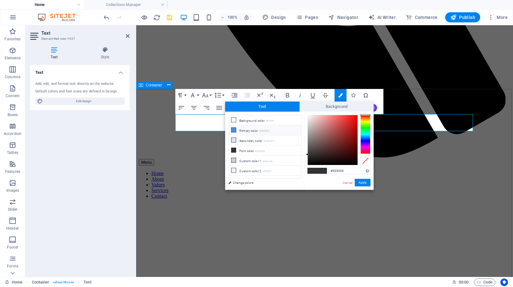
click at [259, 130] on li "Primary color #4A90E2" at bounding box center [265, 130] width 73 height 10
type input "#4a90e2"
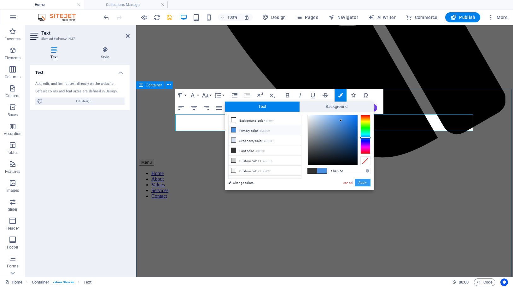
click at [366, 184] on button "Apply" at bounding box center [363, 183] width 16 height 8
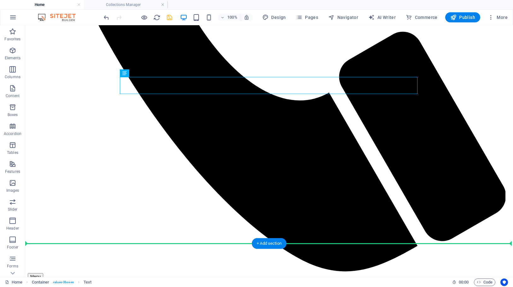
scroll to position [468, 0]
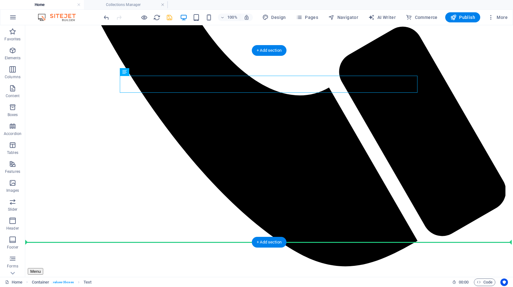
drag, startPoint x: 158, startPoint y: 136, endPoint x: 152, endPoint y: 228, distance: 92.6
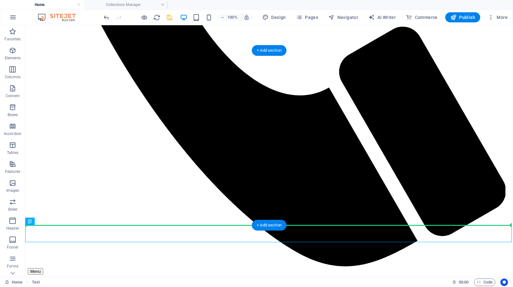
drag, startPoint x: 62, startPoint y: 247, endPoint x: 60, endPoint y: 165, distance: 81.4
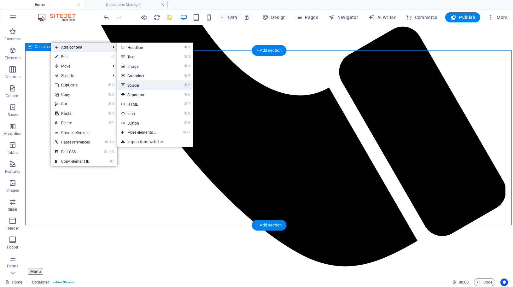
click at [151, 84] on link "⌘ 5 Spacer" at bounding box center [143, 84] width 52 height 9
select select "px"
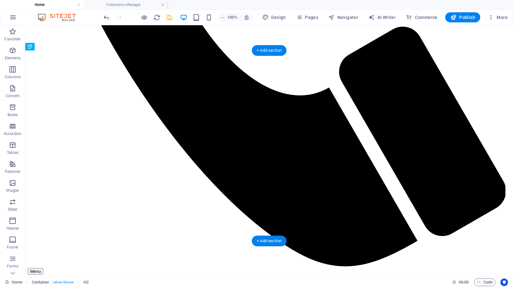
drag, startPoint x: 209, startPoint y: 113, endPoint x: 134, endPoint y: 75, distance: 83.8
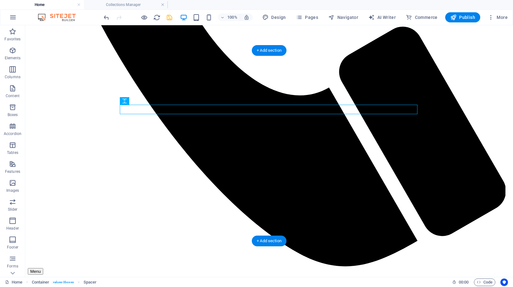
drag, startPoint x: 157, startPoint y: 126, endPoint x: 138, endPoint y: 108, distance: 25.7
click at [131, 102] on span "Spacer" at bounding box center [135, 101] width 12 height 4
click at [149, 102] on icon at bounding box center [147, 101] width 3 height 7
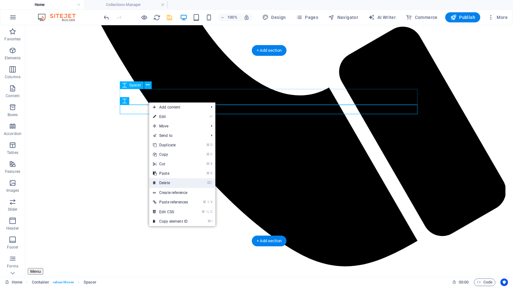
click at [173, 180] on link "⌦ Delete" at bounding box center [170, 182] width 43 height 9
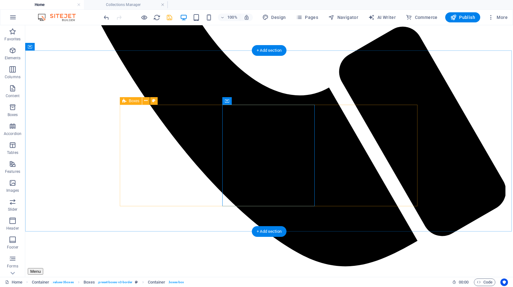
click at [123, 101] on icon at bounding box center [124, 101] width 4 height 8
click at [145, 102] on icon at bounding box center [145, 101] width 3 height 7
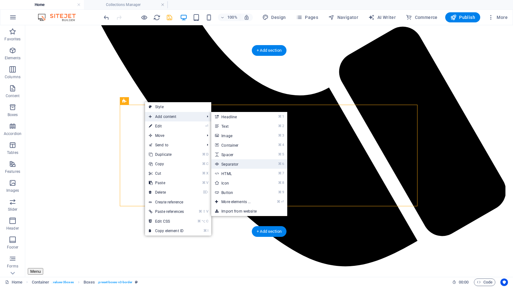
click at [243, 163] on link "⌘ 6 Separator" at bounding box center [237, 163] width 52 height 9
select select "%"
select select "px"
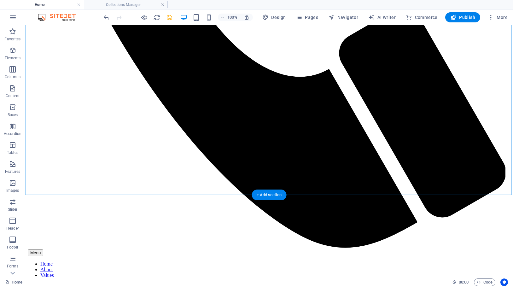
scroll to position [504, 0]
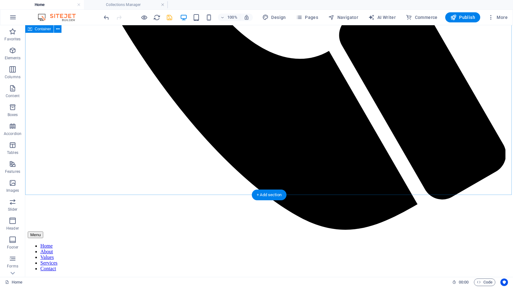
click at [43, 30] on span "Container" at bounding box center [43, 29] width 16 height 4
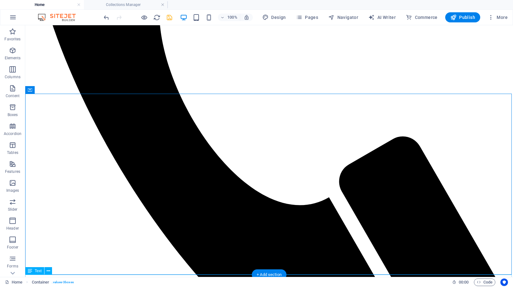
scroll to position [353, 0]
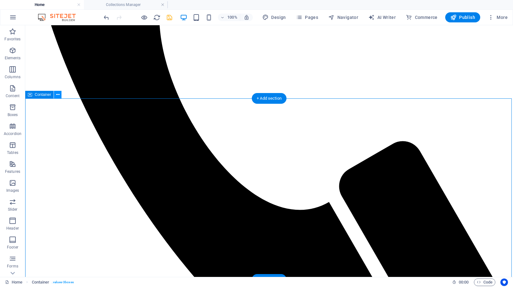
click at [57, 95] on icon at bounding box center [57, 95] width 3 height 7
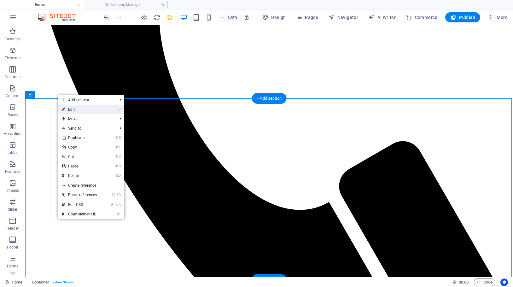
click at [79, 109] on link "⏎ Edit" at bounding box center [79, 109] width 43 height 9
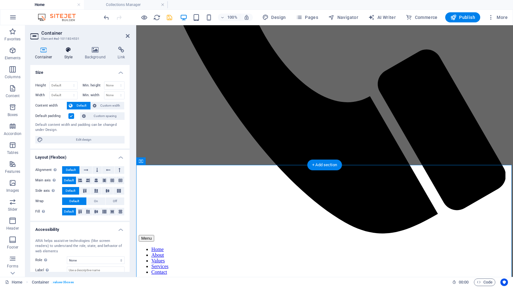
click at [66, 50] on icon at bounding box center [69, 50] width 18 height 6
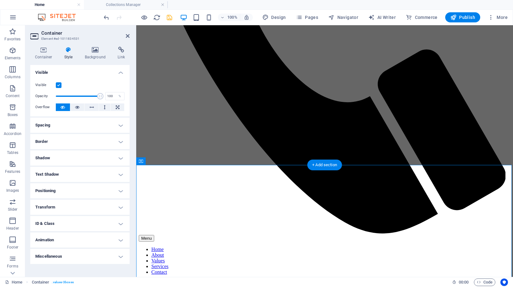
click at [71, 124] on h4 "Spacing" at bounding box center [79, 125] width 99 height 15
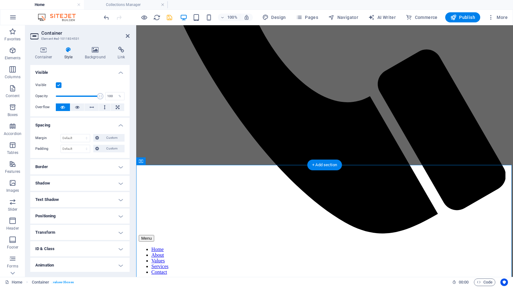
click at [71, 124] on h4 "Spacing" at bounding box center [79, 123] width 99 height 11
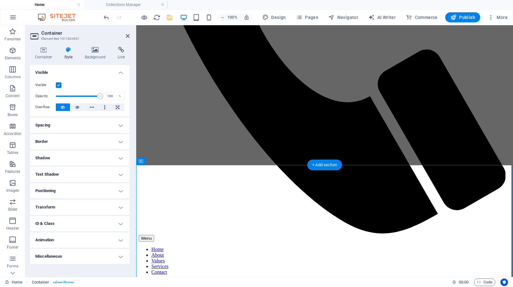
click at [122, 125] on h4 "Spacing" at bounding box center [79, 125] width 99 height 15
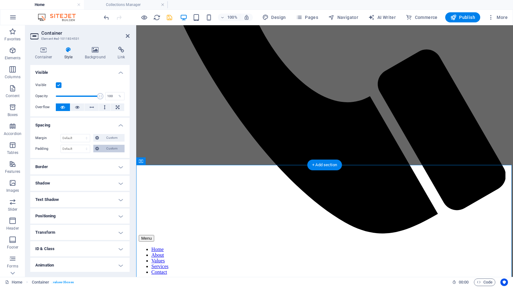
click at [101, 149] on span "Custom" at bounding box center [112, 149] width 22 height 8
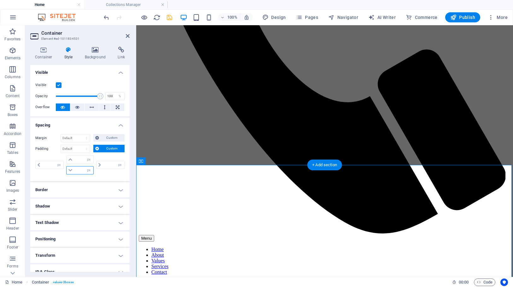
click at [78, 171] on input "number" at bounding box center [83, 171] width 19 height 8
type input "0"
select select "px"
type input "0"
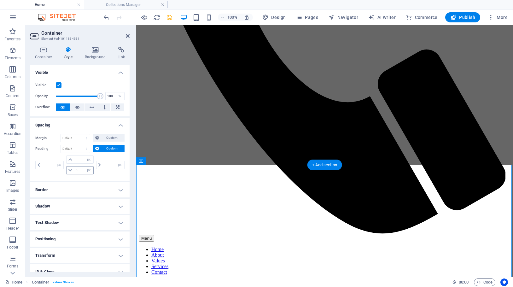
type input "0"
click at [81, 170] on input "0" at bounding box center [83, 171] width 19 height 8
drag, startPoint x: 81, startPoint y: 159, endPoint x: 66, endPoint y: 157, distance: 15.5
click at [66, 157] on div "0 px rem % vh vw 0 px rem % vh vw" at bounding box center [80, 165] width 30 height 19
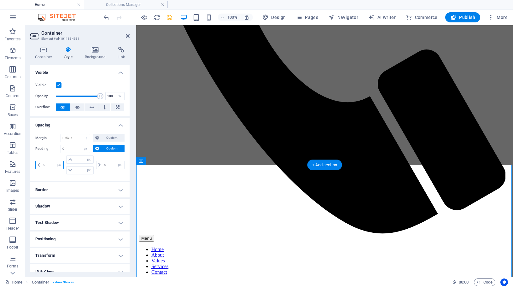
click at [49, 164] on input "0" at bounding box center [52, 165] width 21 height 8
click at [48, 164] on input "0" at bounding box center [52, 165] width 21 height 8
click at [106, 165] on input "0" at bounding box center [113, 165] width 21 height 8
type input "0"
click at [108, 168] on input "0" at bounding box center [113, 165] width 21 height 8
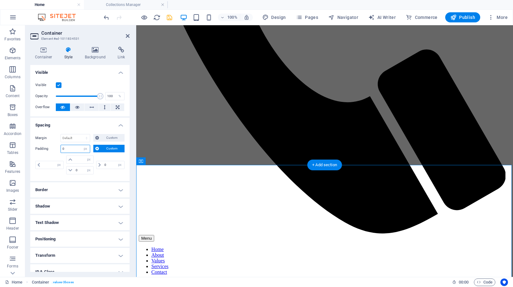
click at [68, 149] on input "0" at bounding box center [75, 149] width 29 height 8
click at [107, 163] on input "0" at bounding box center [113, 165] width 21 height 8
click at [119, 172] on div "px rem % vh vw" at bounding box center [110, 165] width 30 height 19
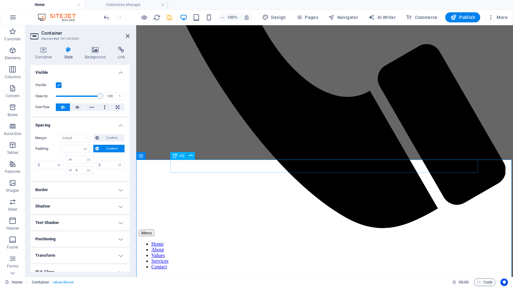
scroll to position [421, 0]
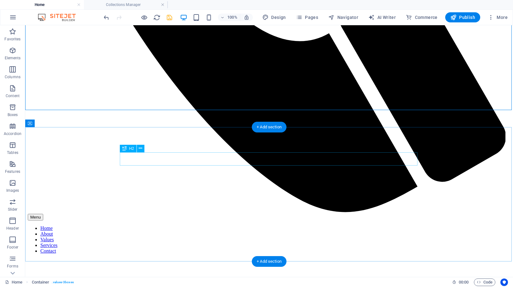
scroll to position [531, 0]
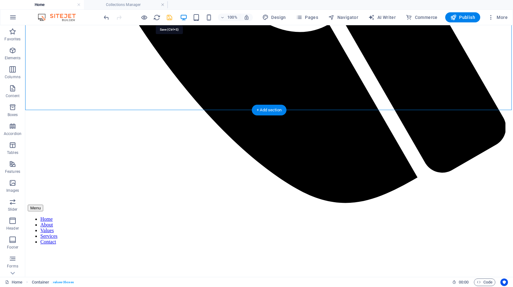
click at [168, 20] on icon "save" at bounding box center [169, 17] width 7 height 7
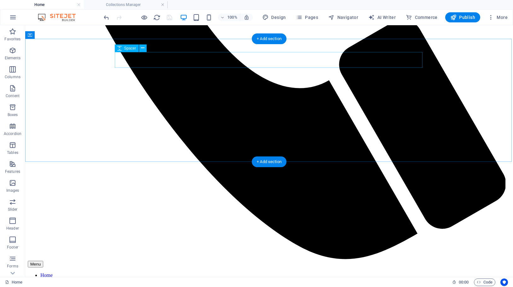
scroll to position [479, 0]
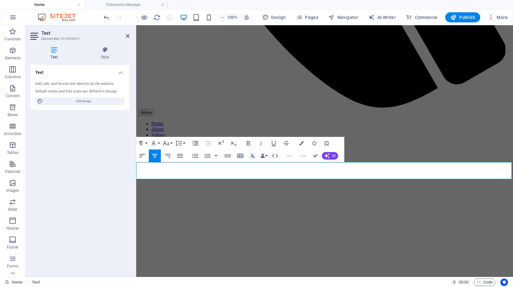
click at [168, 144] on icon "button" at bounding box center [167, 143] width 8 height 8
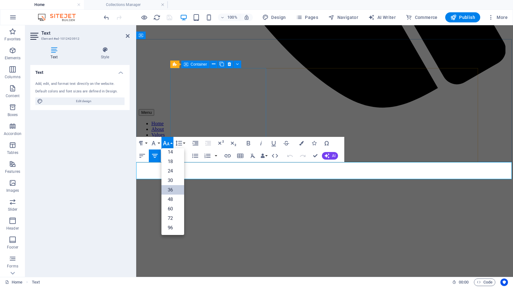
scroll to position [51, 0]
click at [177, 172] on link "24" at bounding box center [173, 170] width 23 height 9
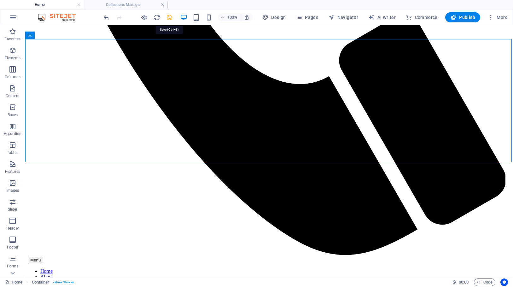
click at [172, 18] on icon "save" at bounding box center [169, 17] width 7 height 7
checkbox input "false"
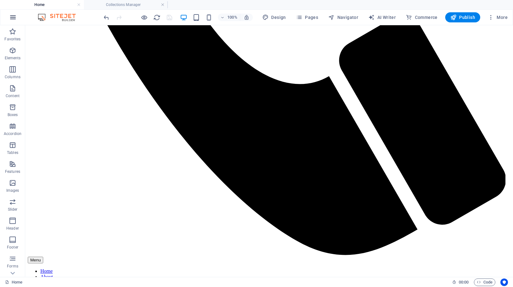
click at [16, 19] on icon "button" at bounding box center [13, 18] width 8 height 8
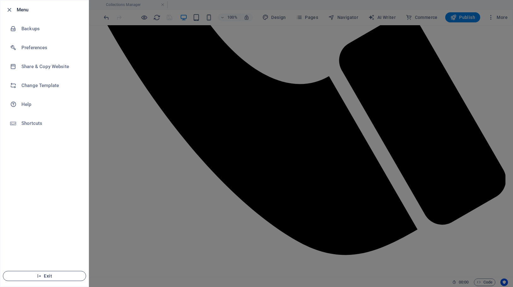
click at [62, 279] on button "Exit" at bounding box center [44, 276] width 83 height 10
